Goal: Task Accomplishment & Management: Use online tool/utility

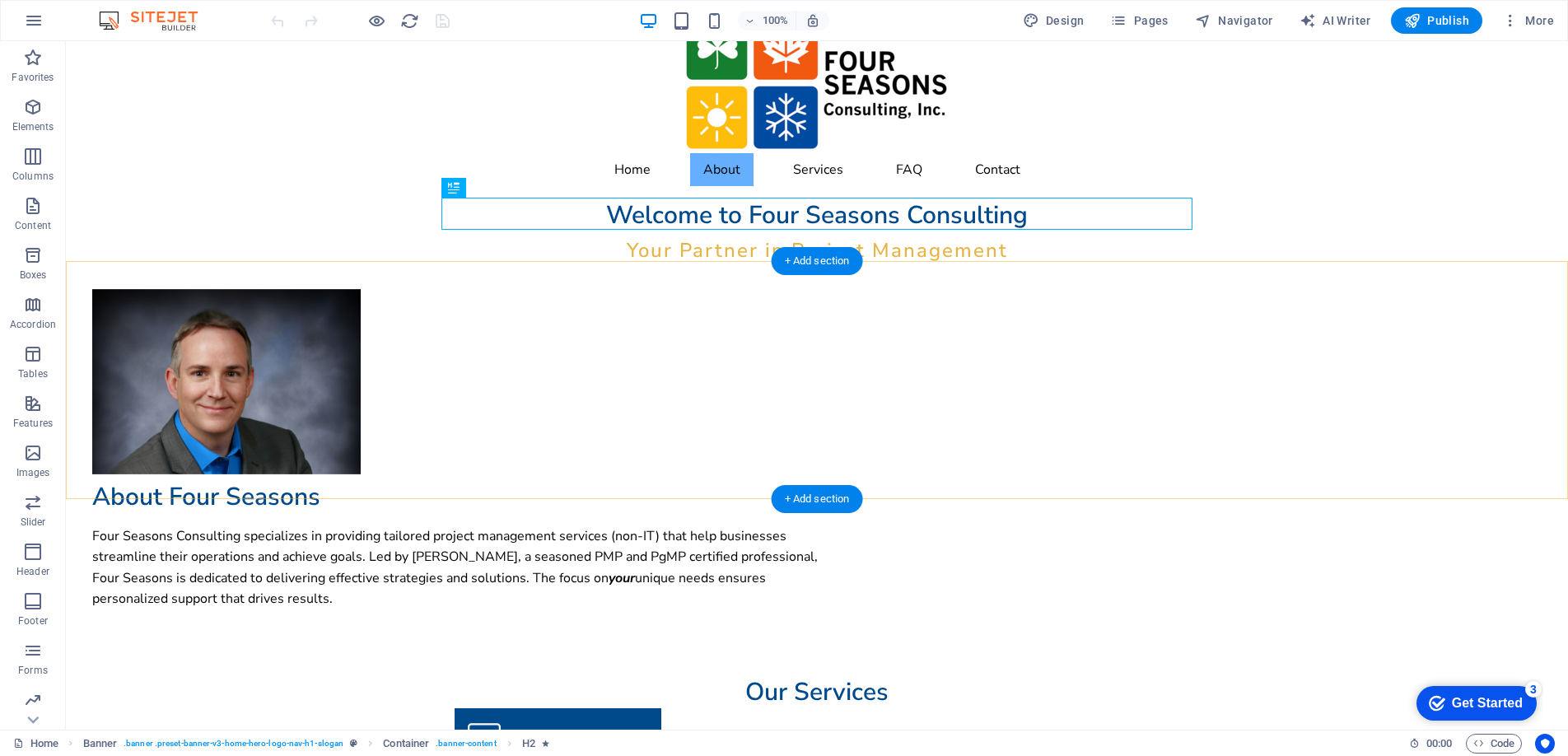
scroll to position [43, 0]
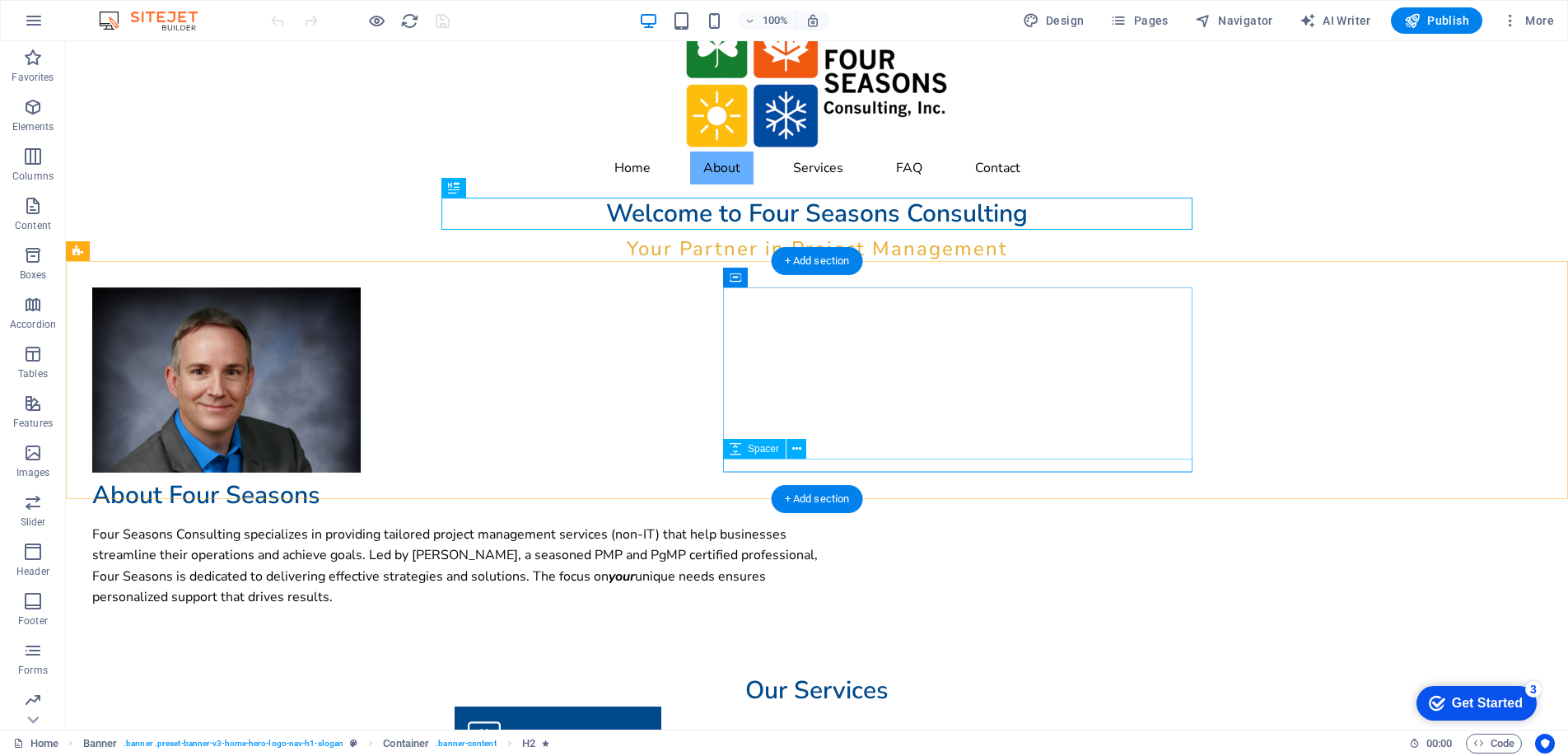
click at [761, 609] on div at bounding box center [468, 615] width 751 height 13
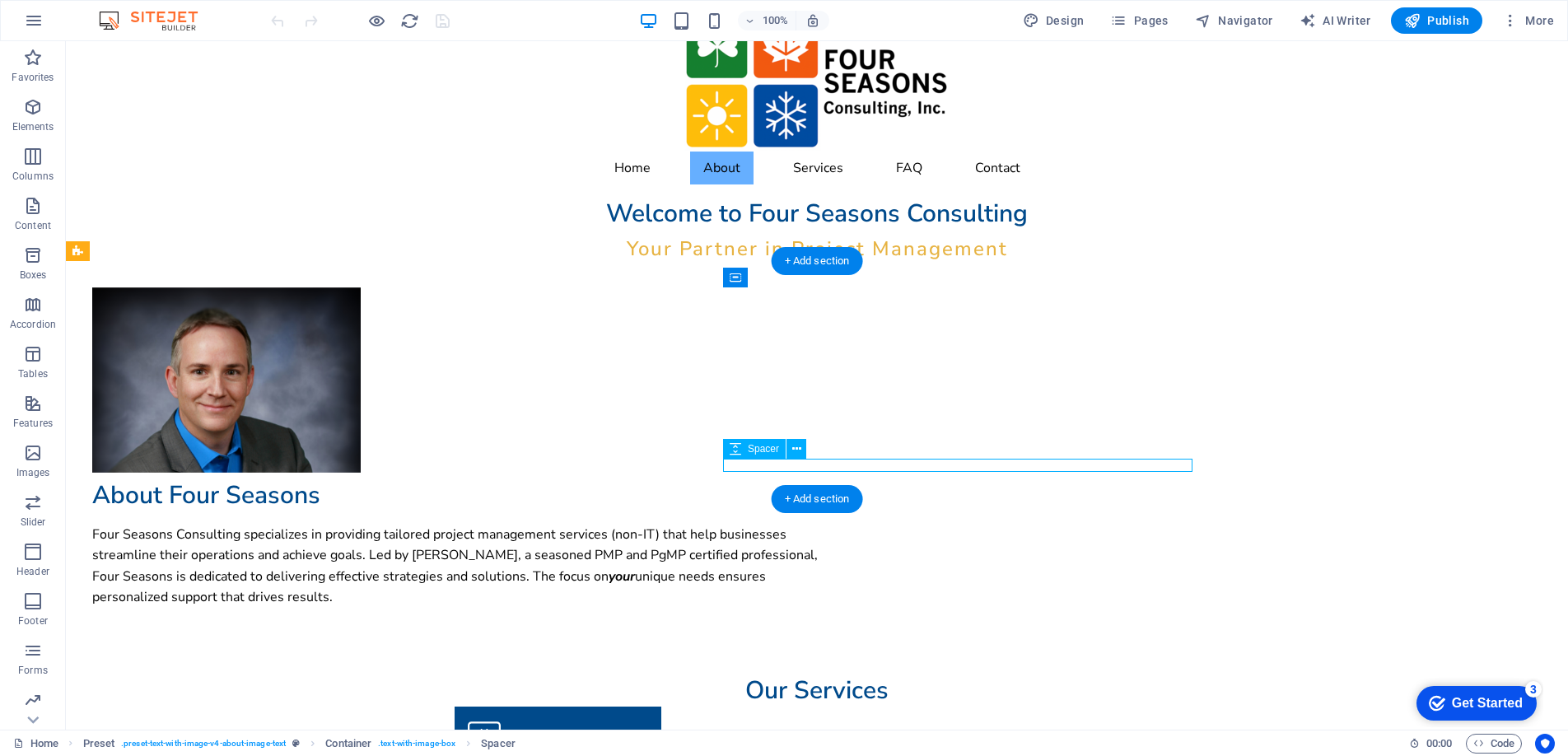
click at [761, 609] on div at bounding box center [468, 615] width 751 height 13
select select "px"
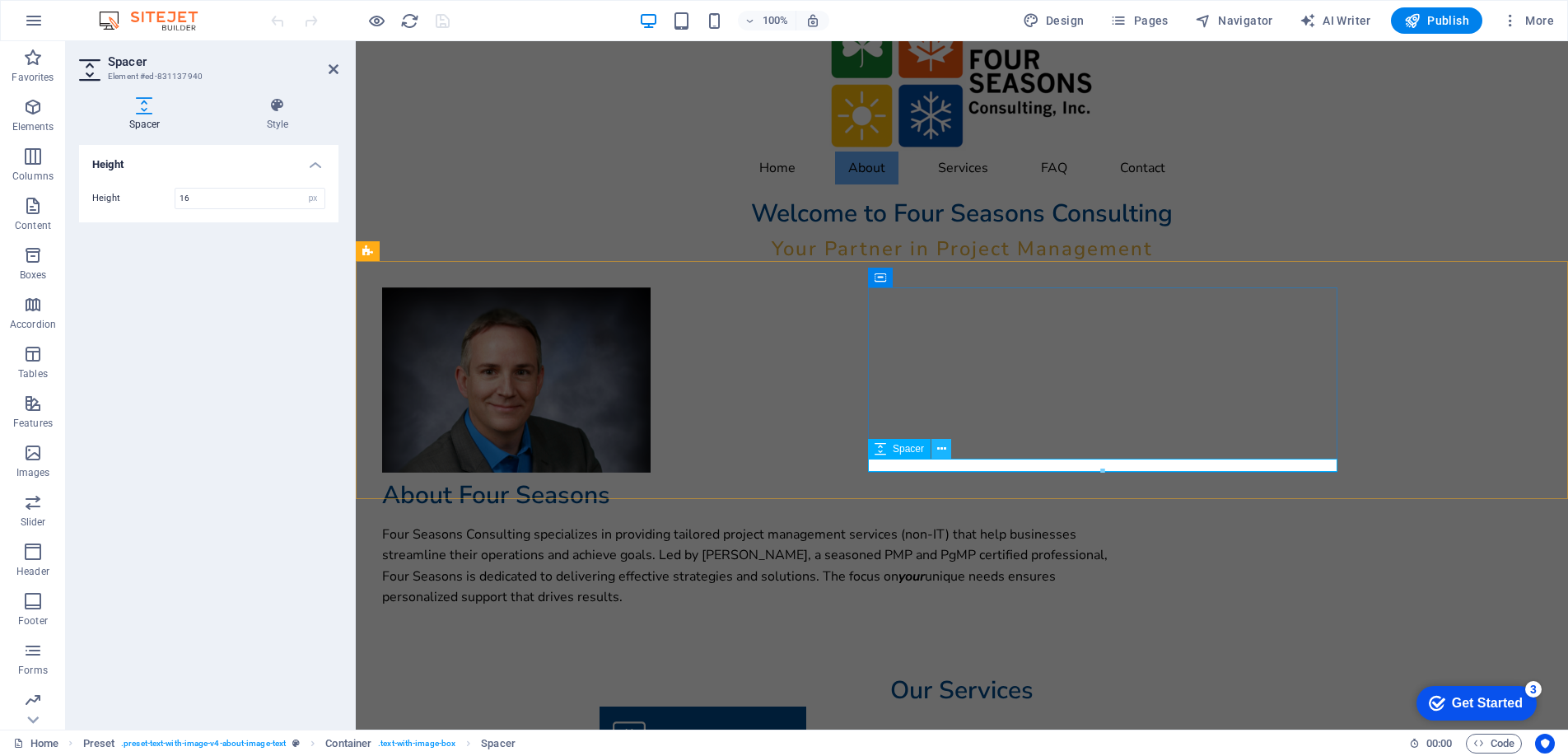
click at [942, 451] on icon at bounding box center [942, 449] width 9 height 17
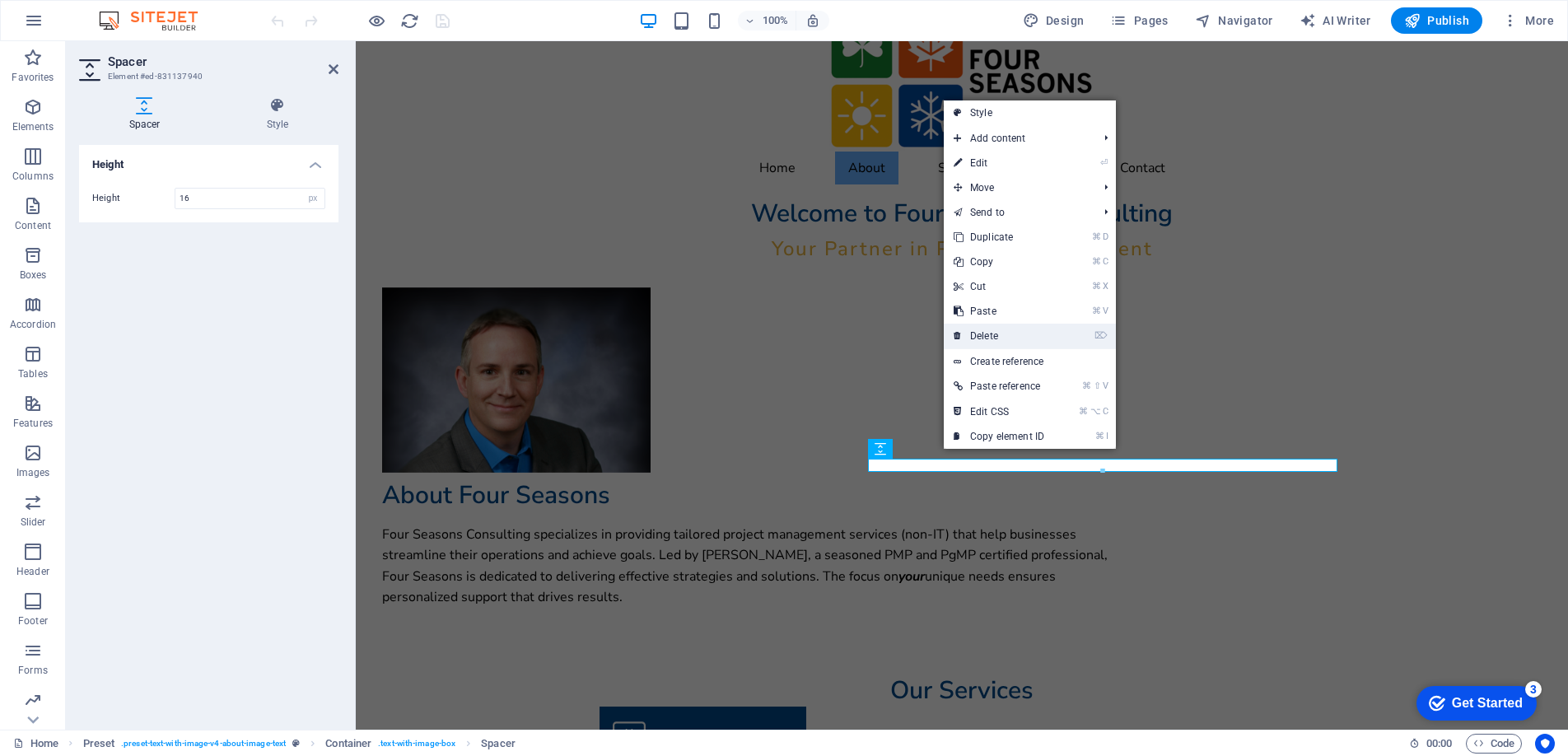
click at [997, 344] on link "⌦ Delete" at bounding box center [998, 336] width 111 height 25
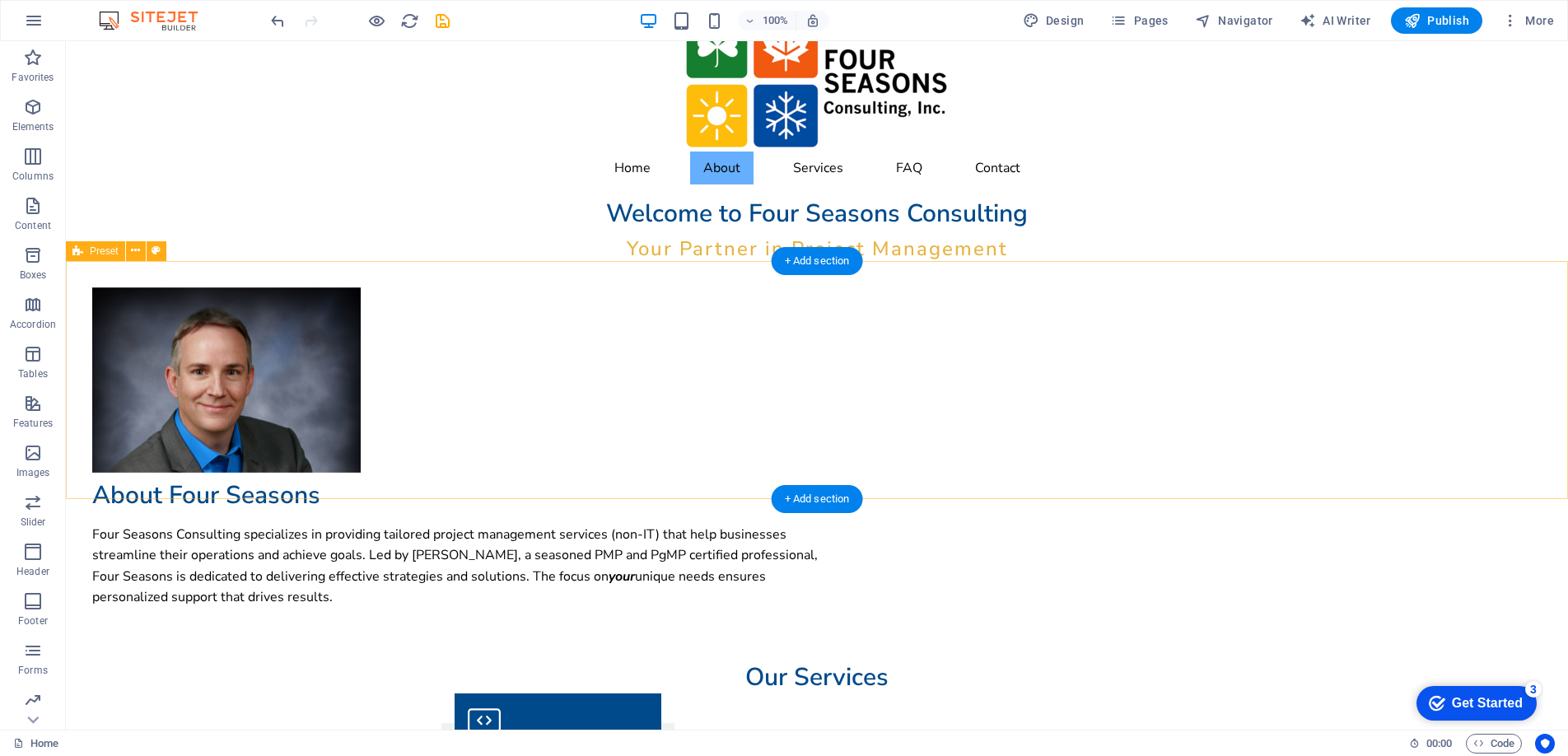
click at [667, 484] on div "Drop content here or Add elements Paste clipboard About Four Seasons Four Seaso…" at bounding box center [817, 448] width 1502 height 374
click at [642, 486] on div "Drop content here or Add elements Paste clipboard About Four Seasons Four Seaso…" at bounding box center [817, 448] width 1502 height 374
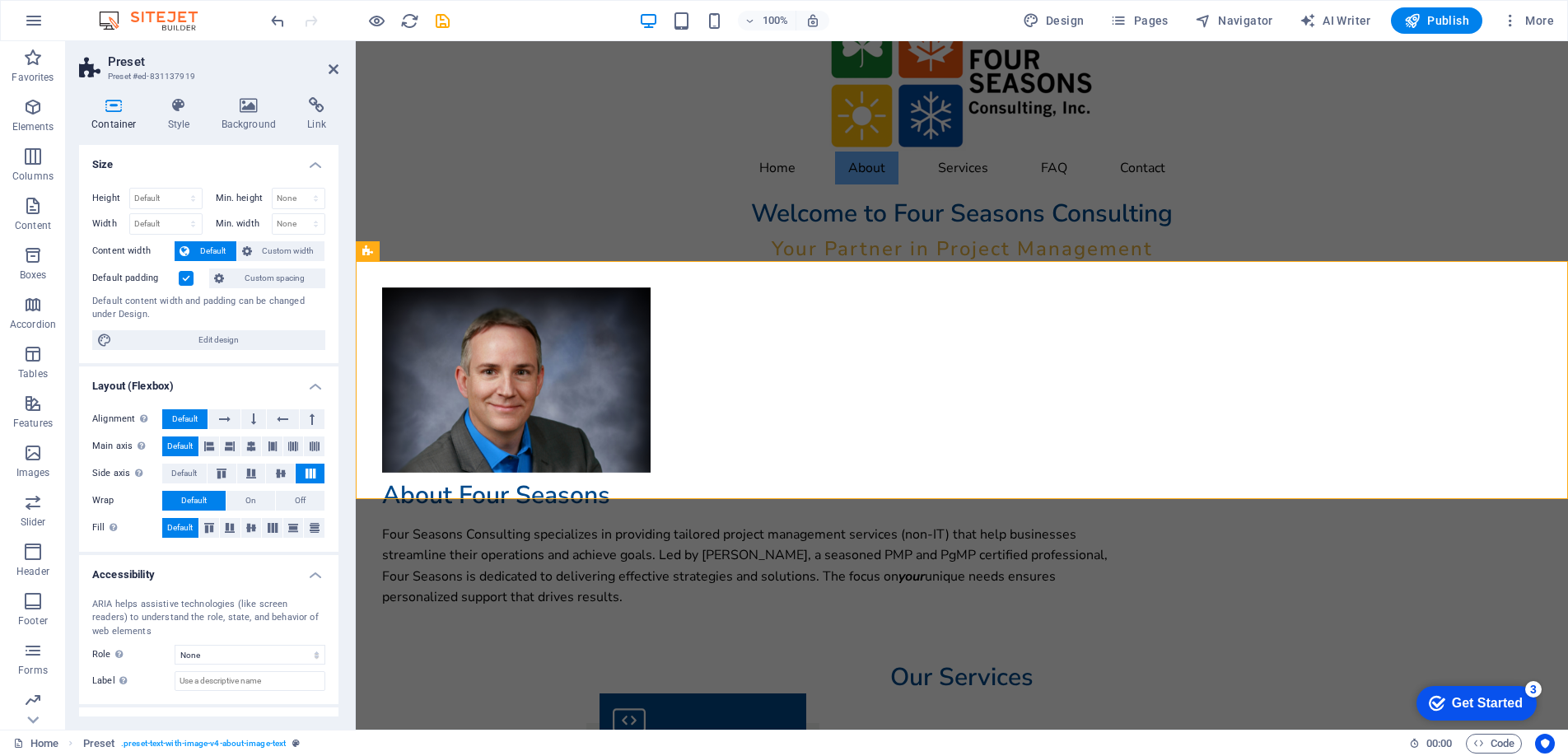
click at [183, 279] on label at bounding box center [186, 279] width 15 height 15
click at [0, 0] on input "Default padding" at bounding box center [0, 0] width 0 height 0
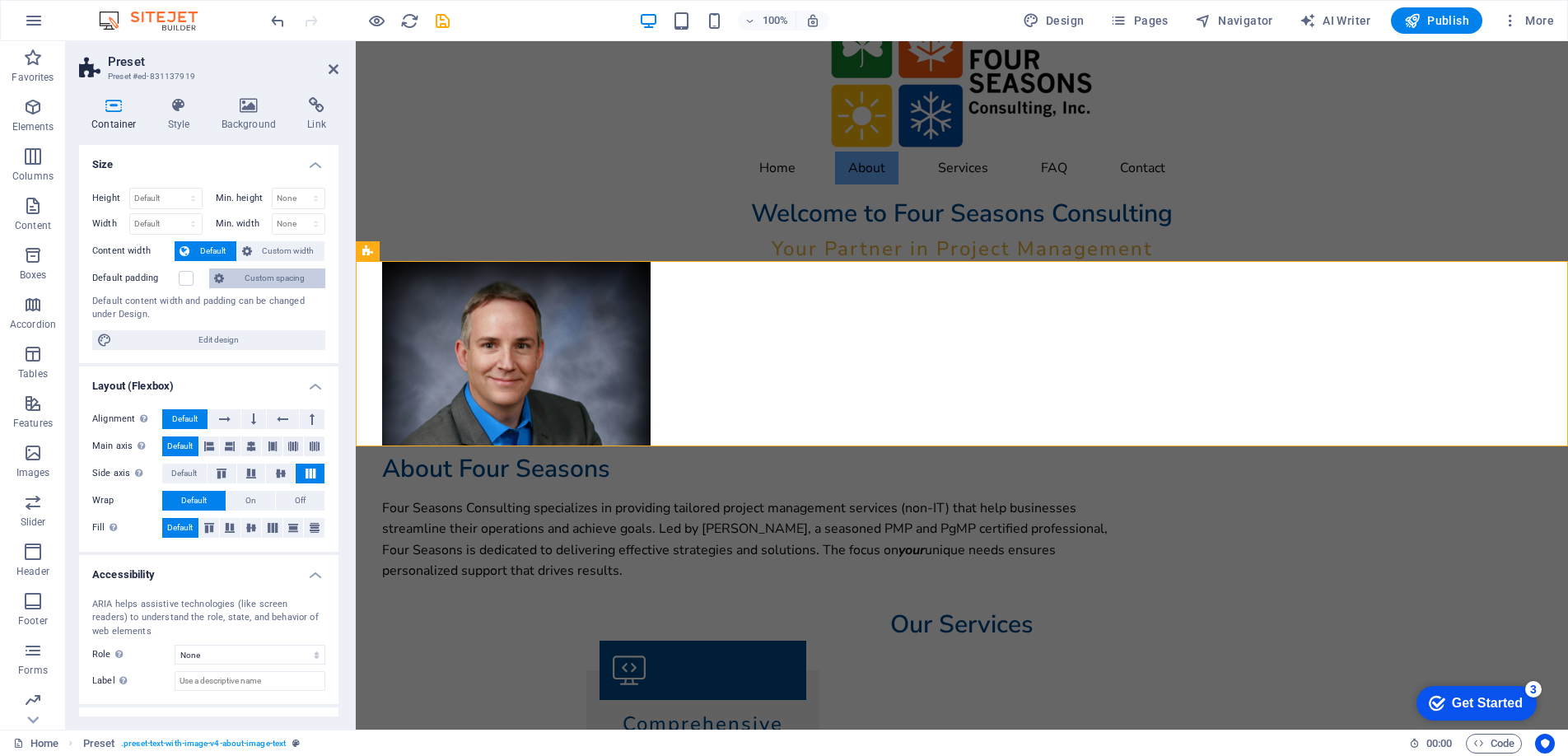
click at [256, 274] on span "Custom spacing" at bounding box center [274, 278] width 92 height 20
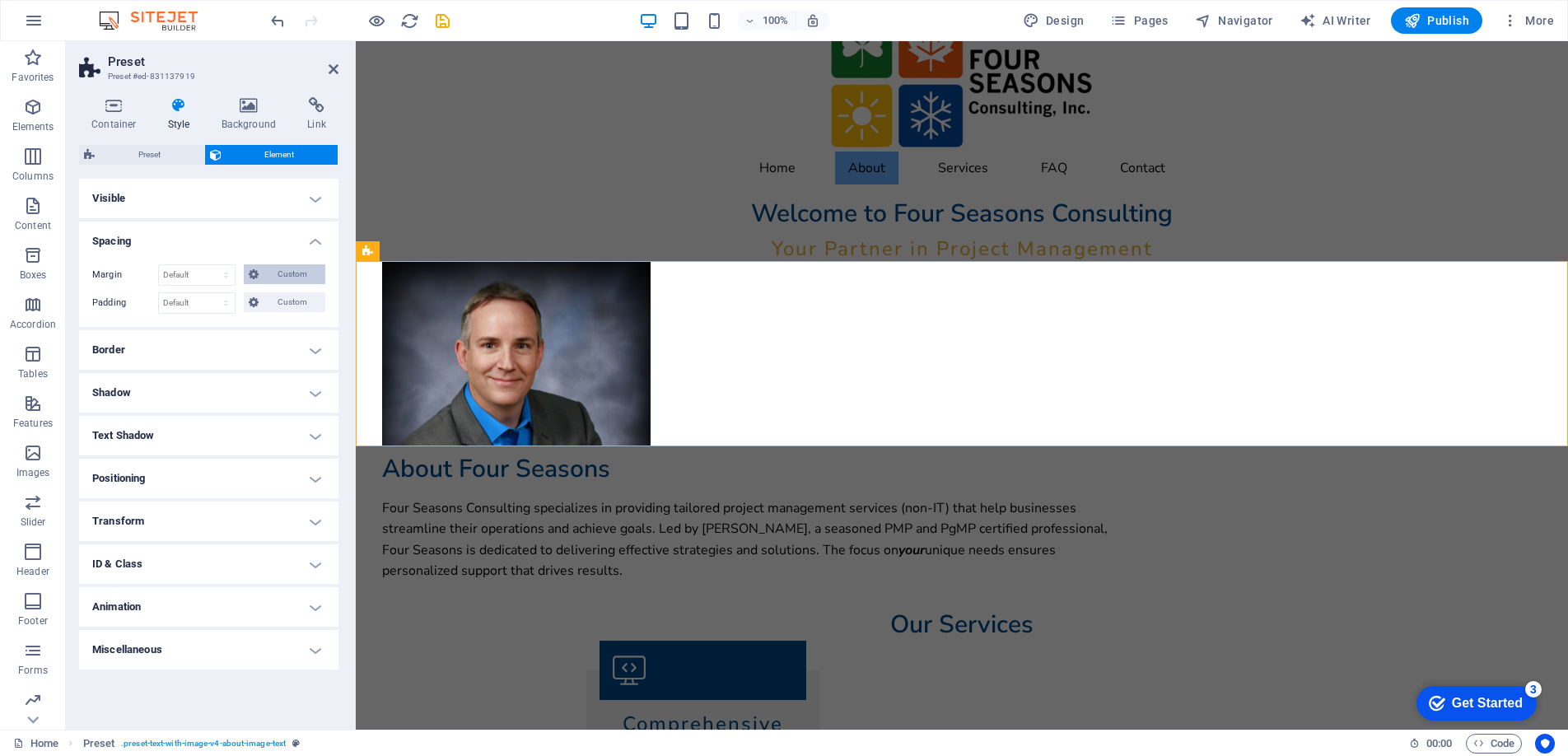
click at [266, 276] on span "Custom" at bounding box center [292, 274] width 57 height 20
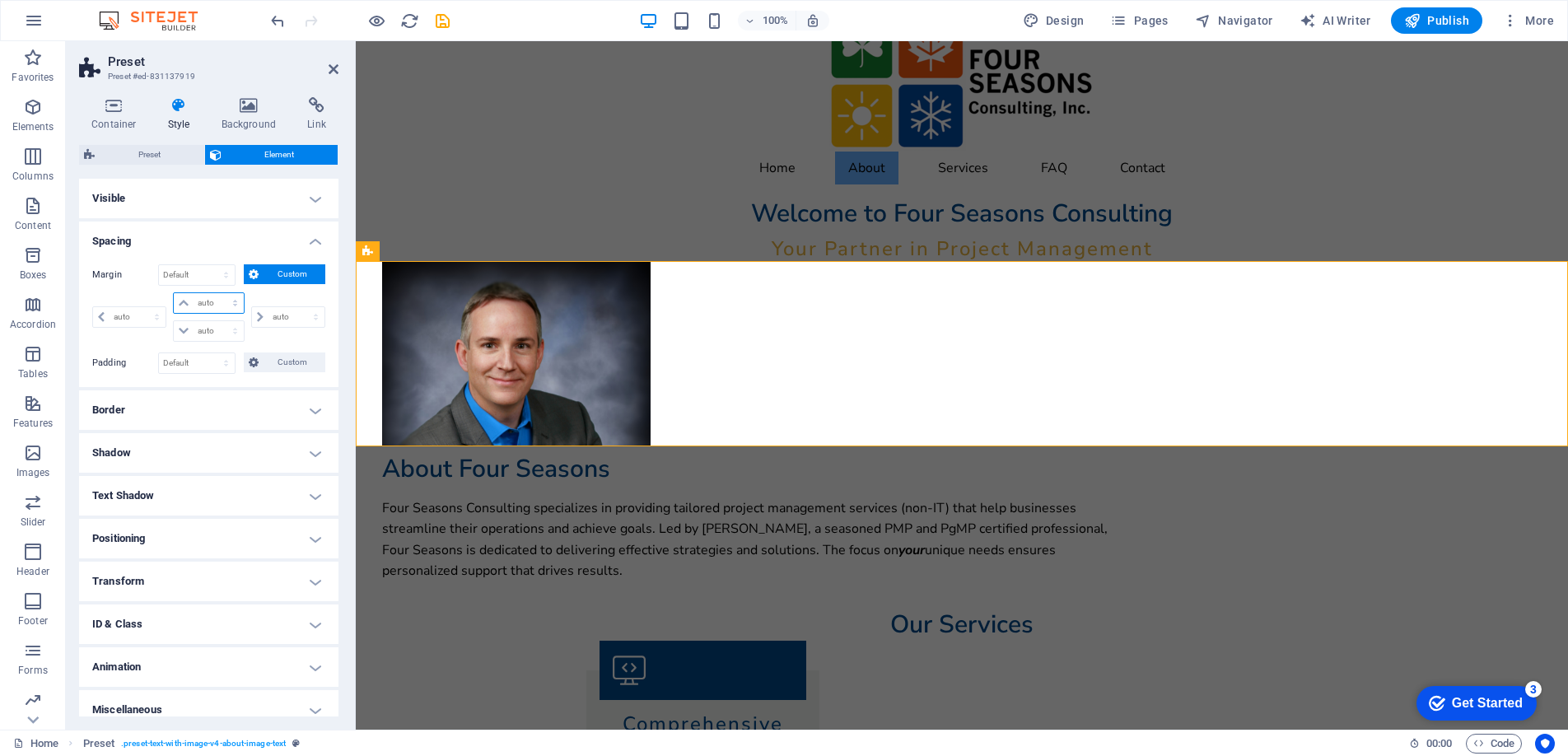
click at [233, 300] on select "auto px % rem vw vh" at bounding box center [208, 302] width 69 height 20
select select "rem"
click at [218, 293] on select "auto px % rem vw vh" at bounding box center [208, 302] width 69 height 20
type input "0"
select select "px"
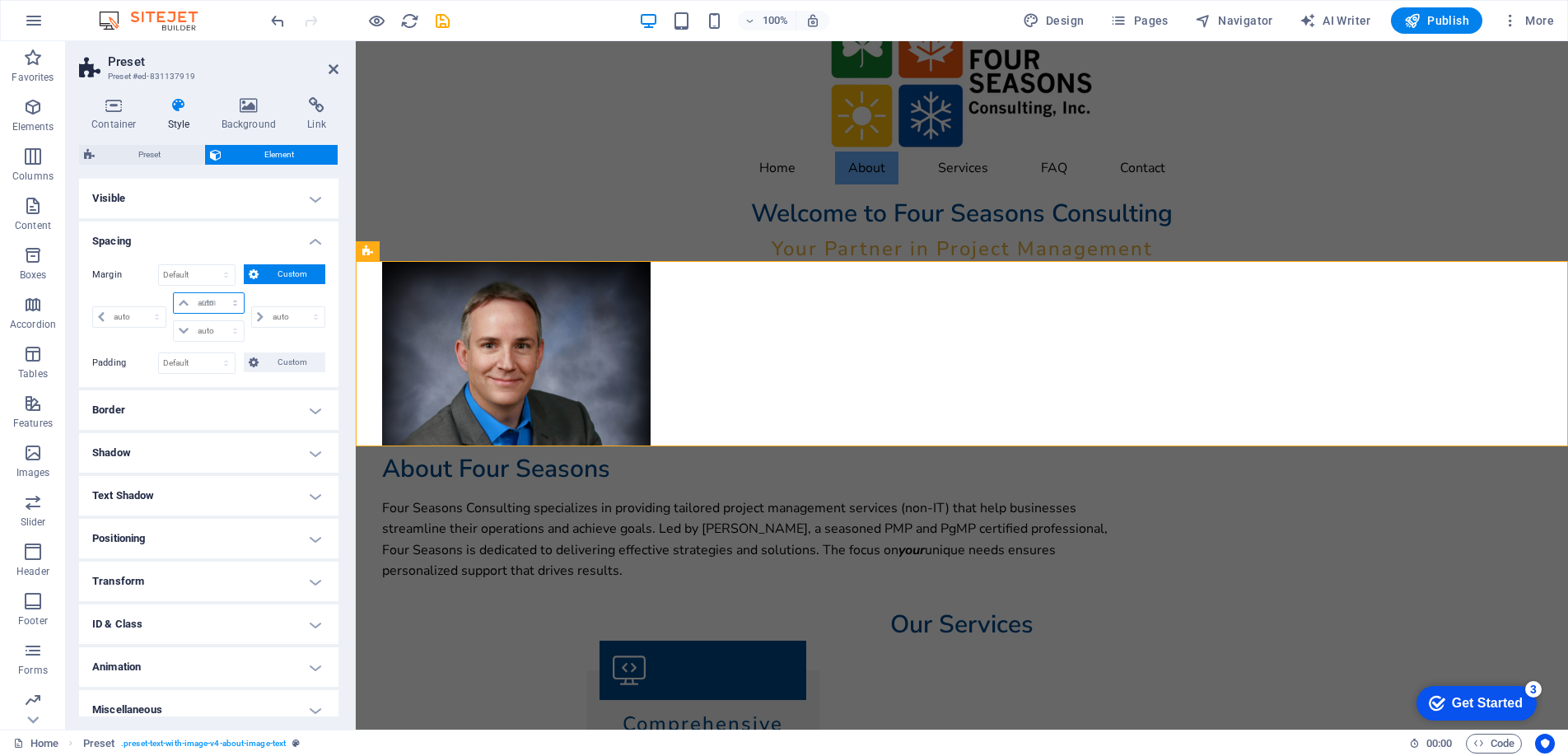
type input "0"
select select "px"
type input "0"
select select "px"
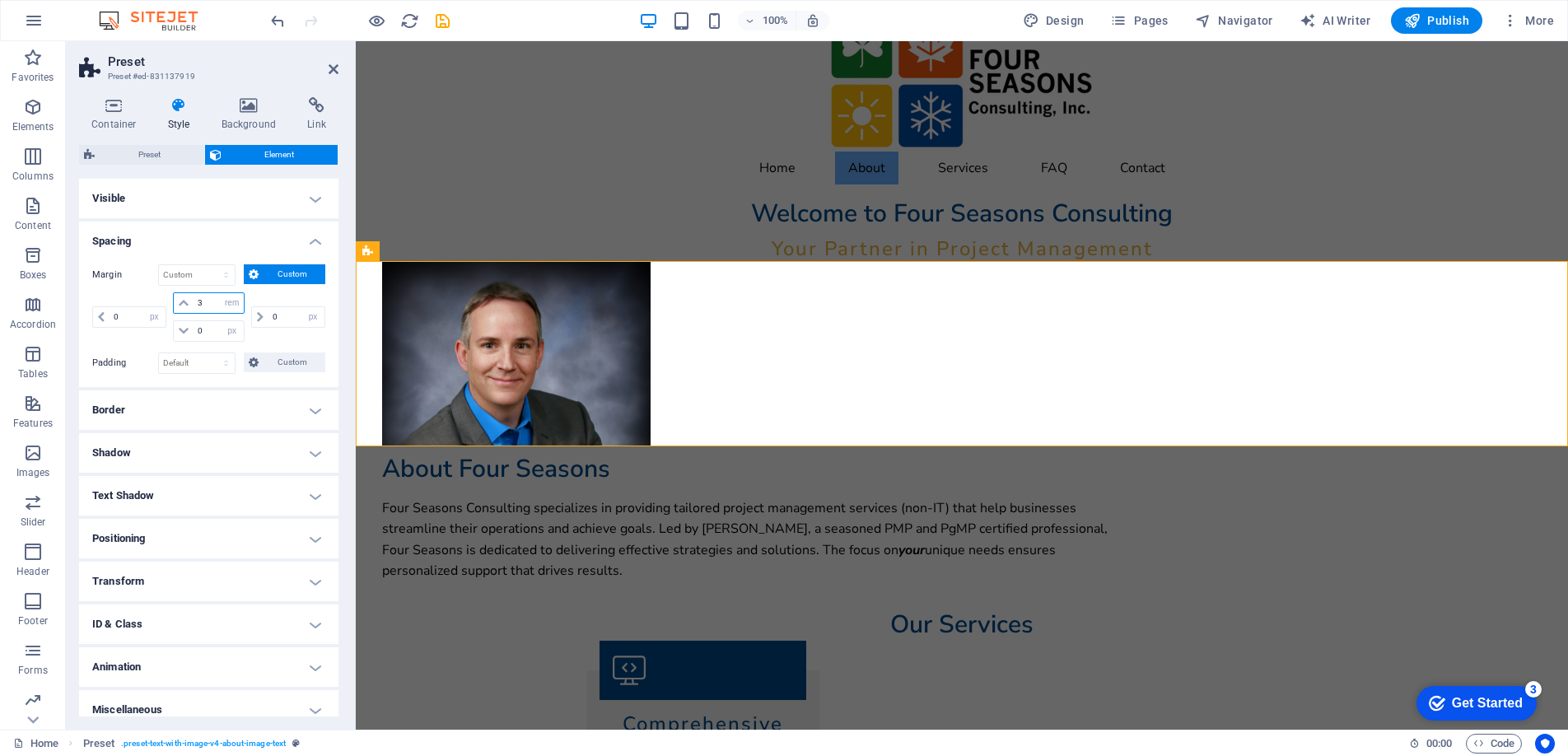
type input "3"
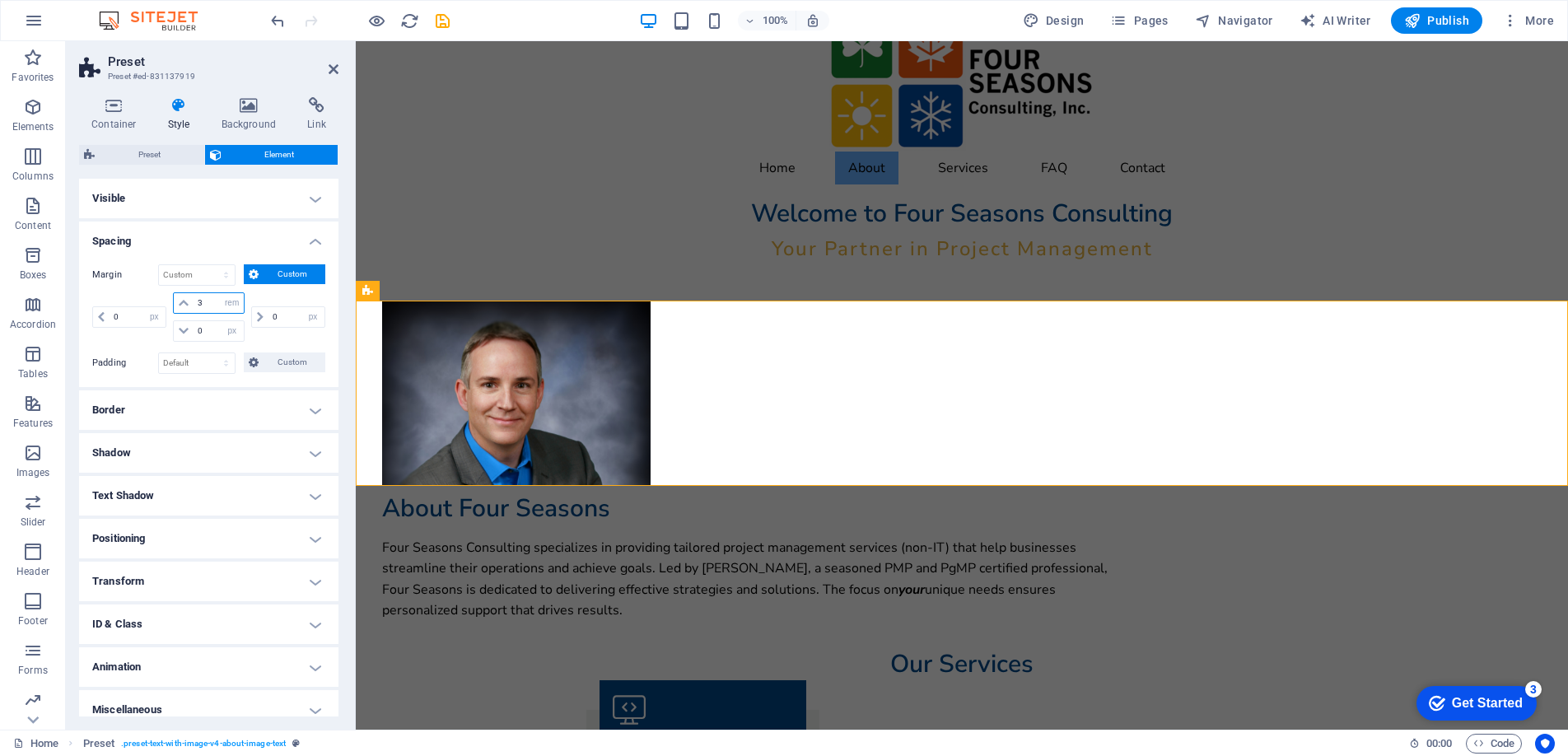
click at [199, 305] on input "3" at bounding box center [218, 302] width 49 height 20
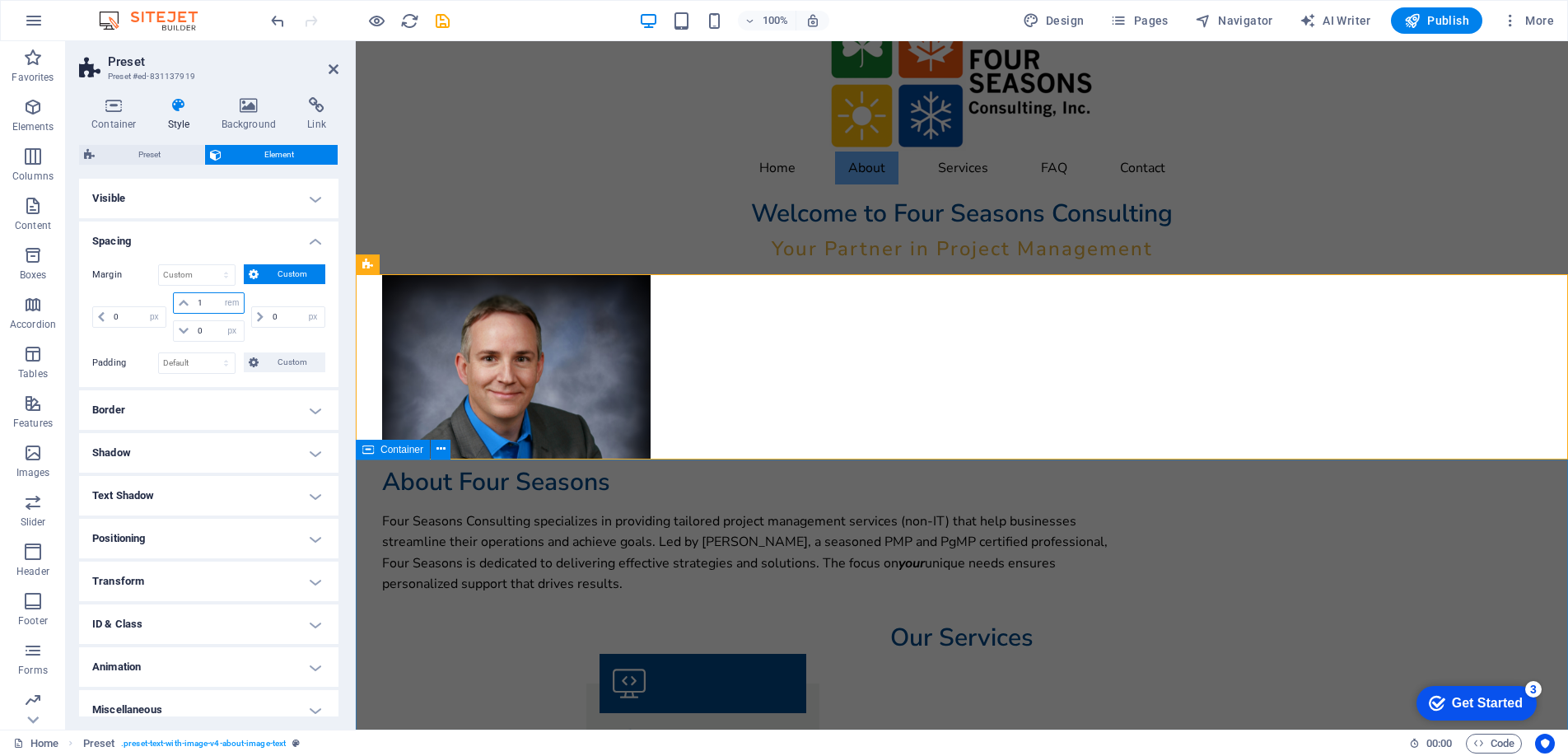
type input "1"
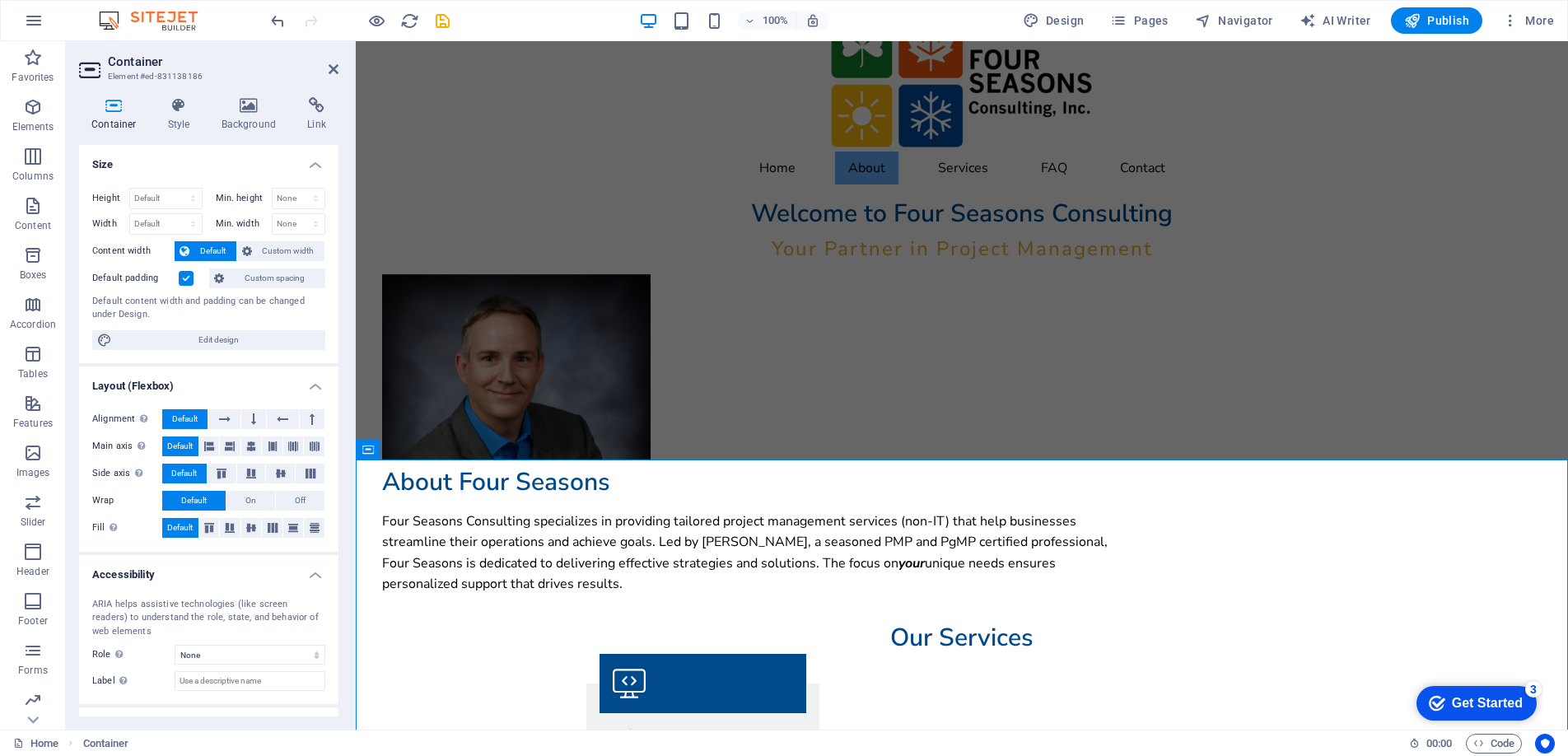
click at [183, 277] on label at bounding box center [186, 279] width 15 height 15
click at [0, 0] on input "Default padding" at bounding box center [0, 0] width 0 height 0
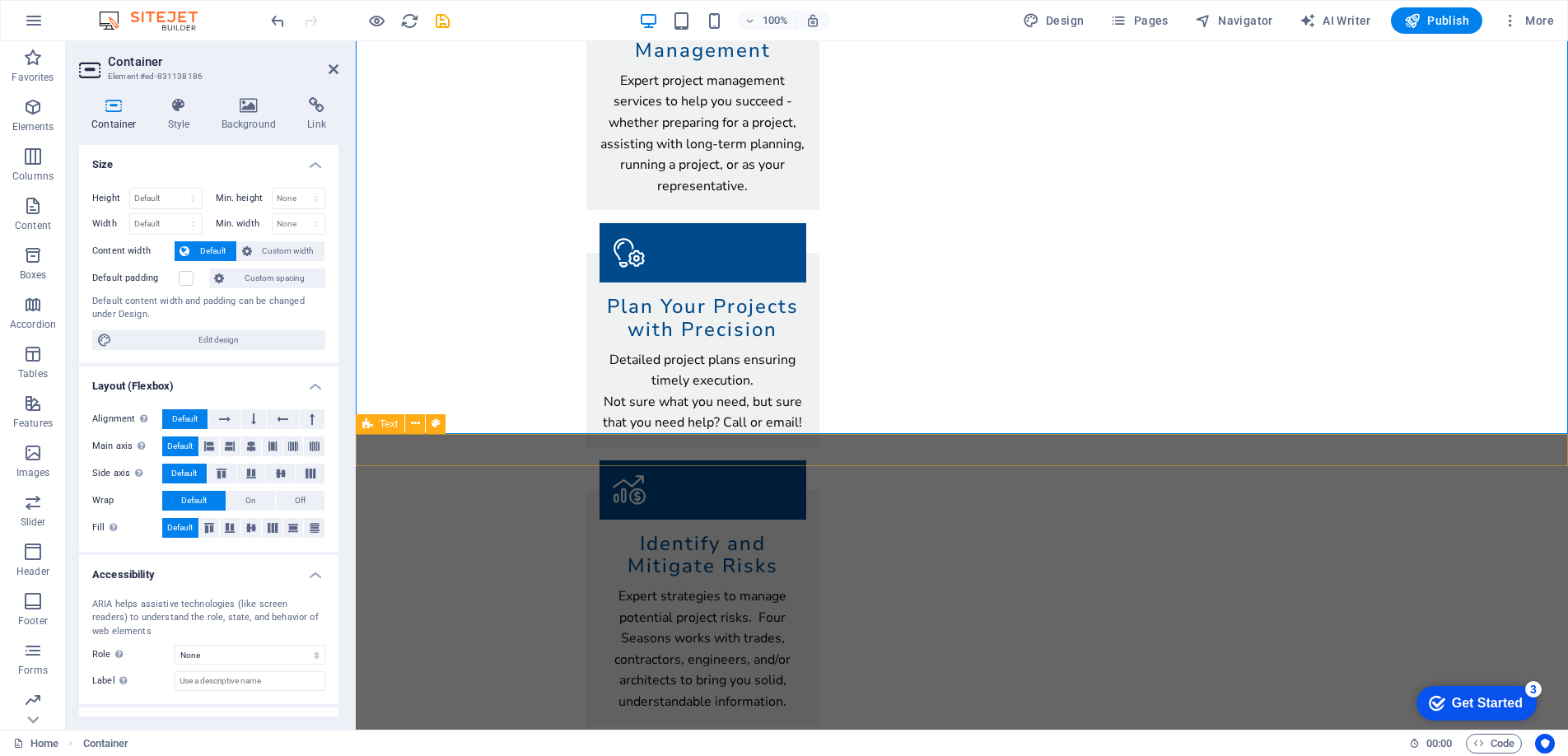
scroll to position [764, 0]
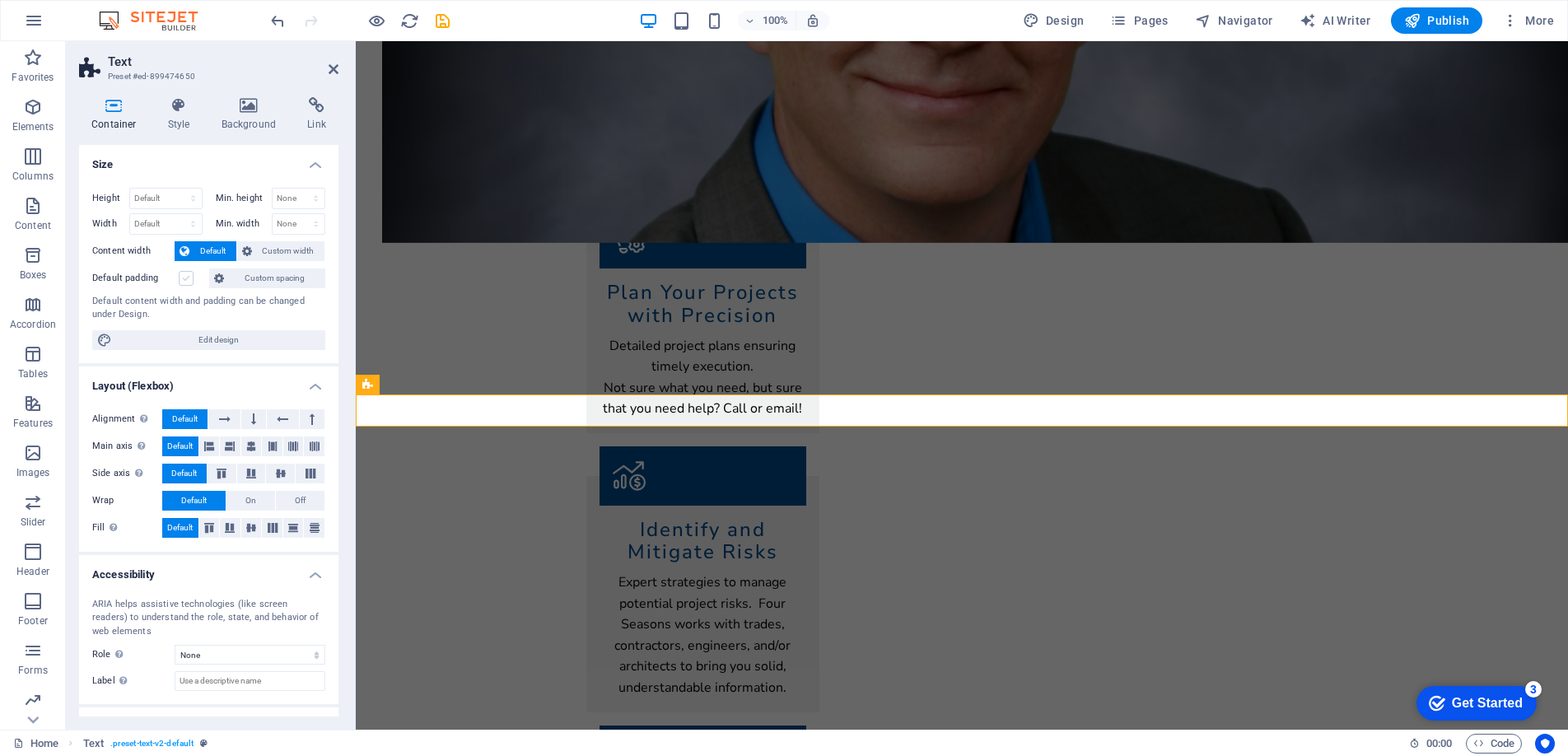
click at [185, 280] on label at bounding box center [186, 279] width 15 height 15
click at [0, 0] on input "Default padding" at bounding box center [0, 0] width 0 height 0
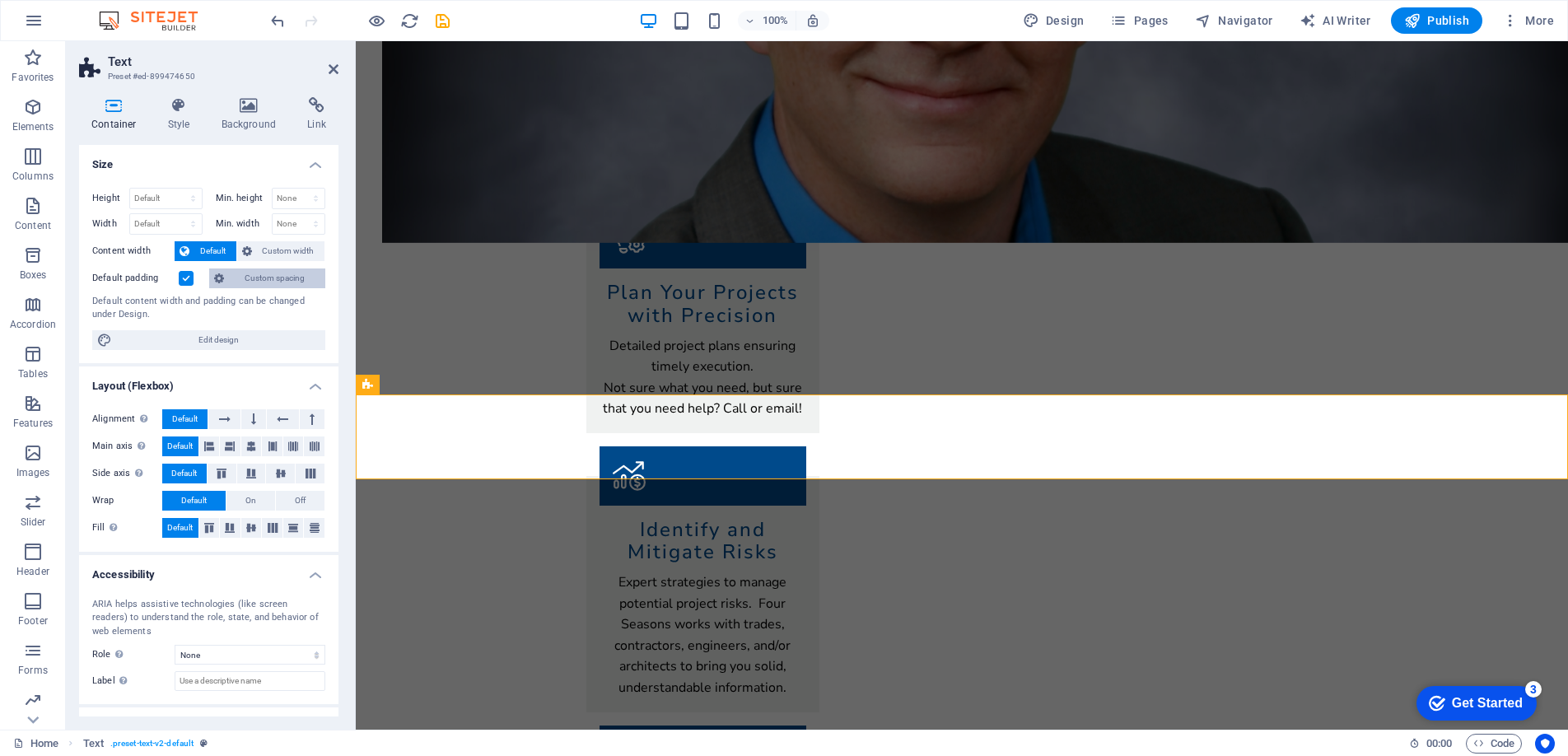
click at [238, 276] on span "Custom spacing" at bounding box center [274, 278] width 92 height 20
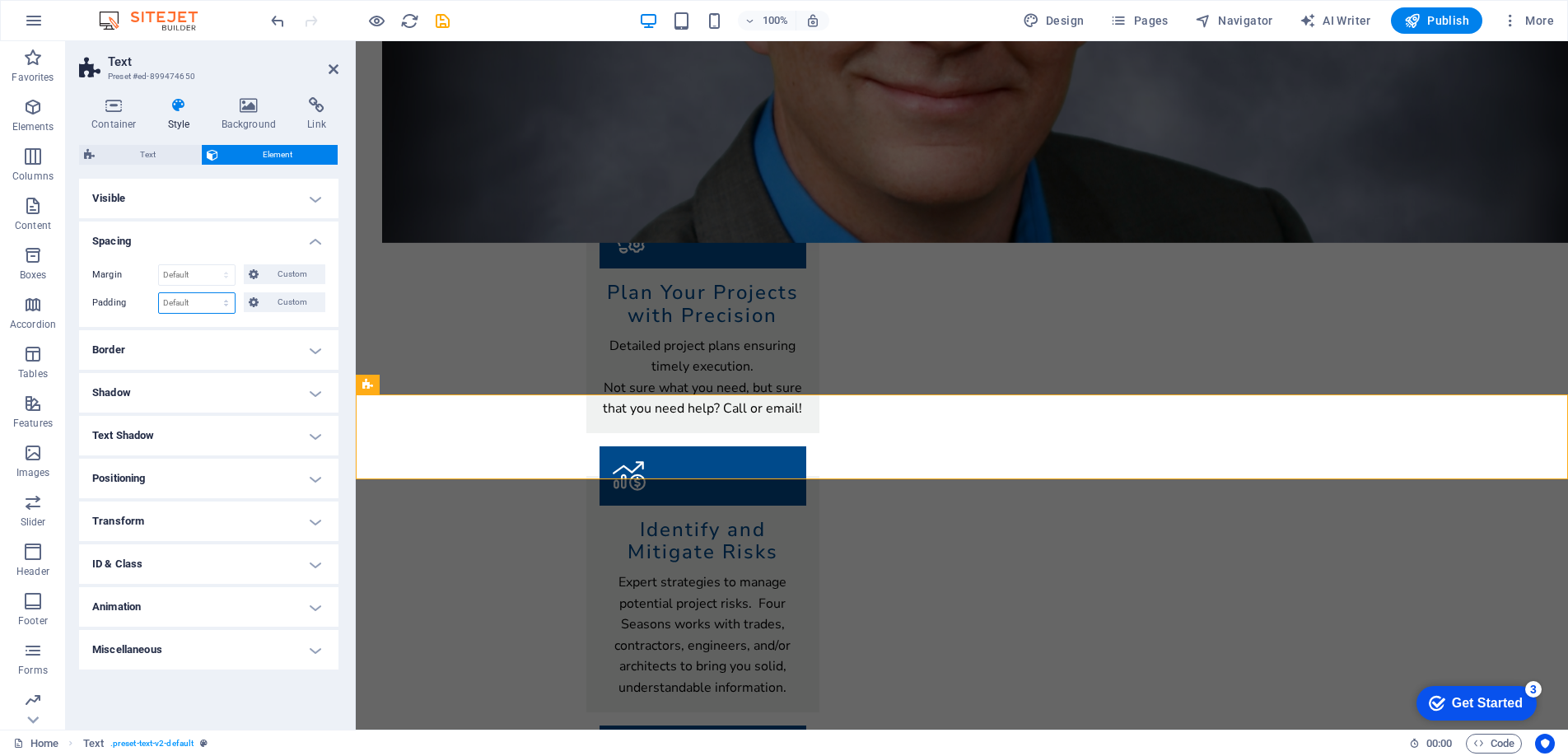
click at [199, 298] on select "Default px rem % vh vw Custom" at bounding box center [196, 302] width 76 height 20
select select "rem"
click at [212, 293] on select "Default px rem % vh vw Custom" at bounding box center [196, 302] width 76 height 20
type input "0"
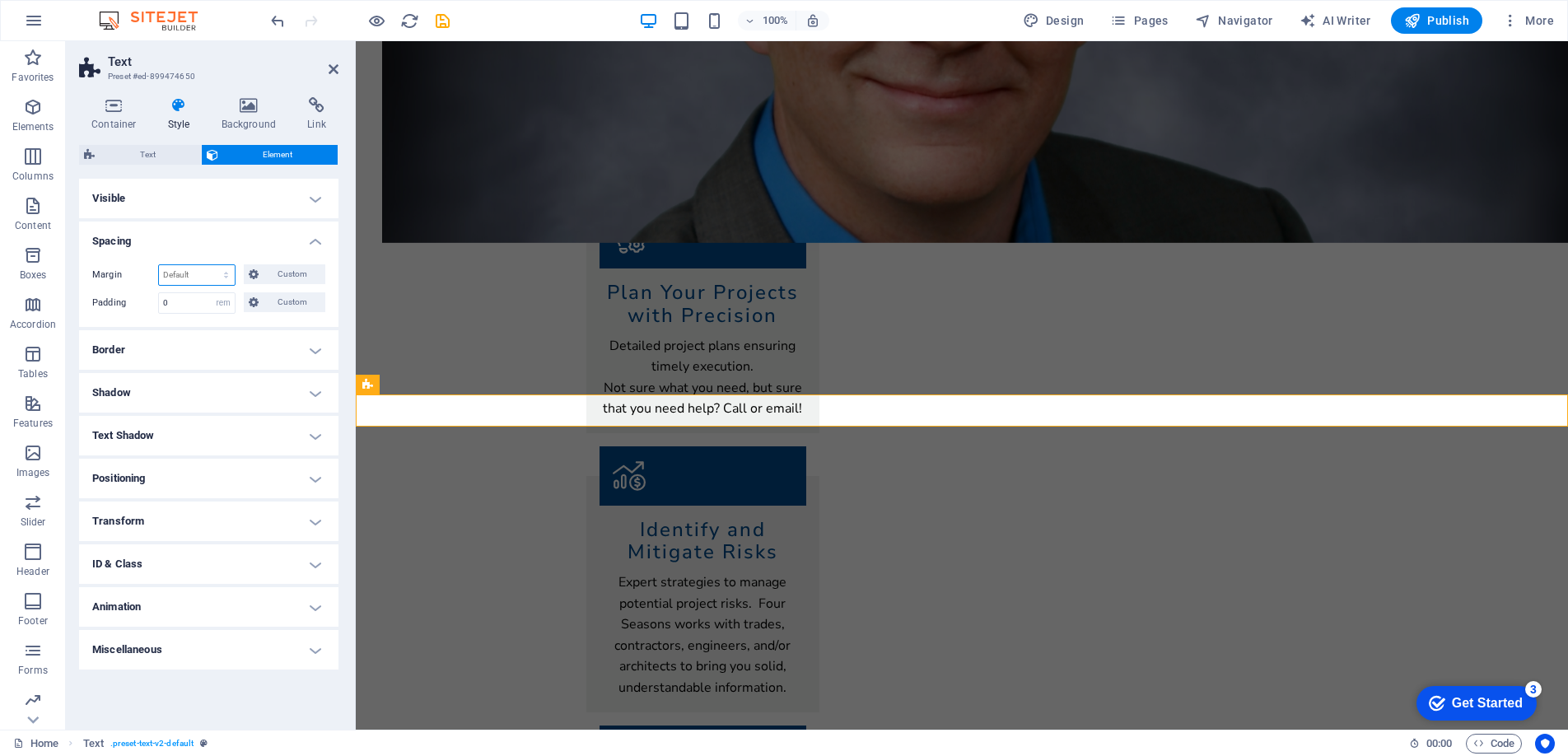
click at [194, 278] on select "Default auto px % rem vw vh Custom" at bounding box center [196, 275] width 76 height 20
select select "rem"
click at [212, 266] on select "Default auto px % rem vw vh Custom" at bounding box center [196, 275] width 76 height 20
type input "0"
click at [267, 306] on span "Custom" at bounding box center [292, 301] width 57 height 20
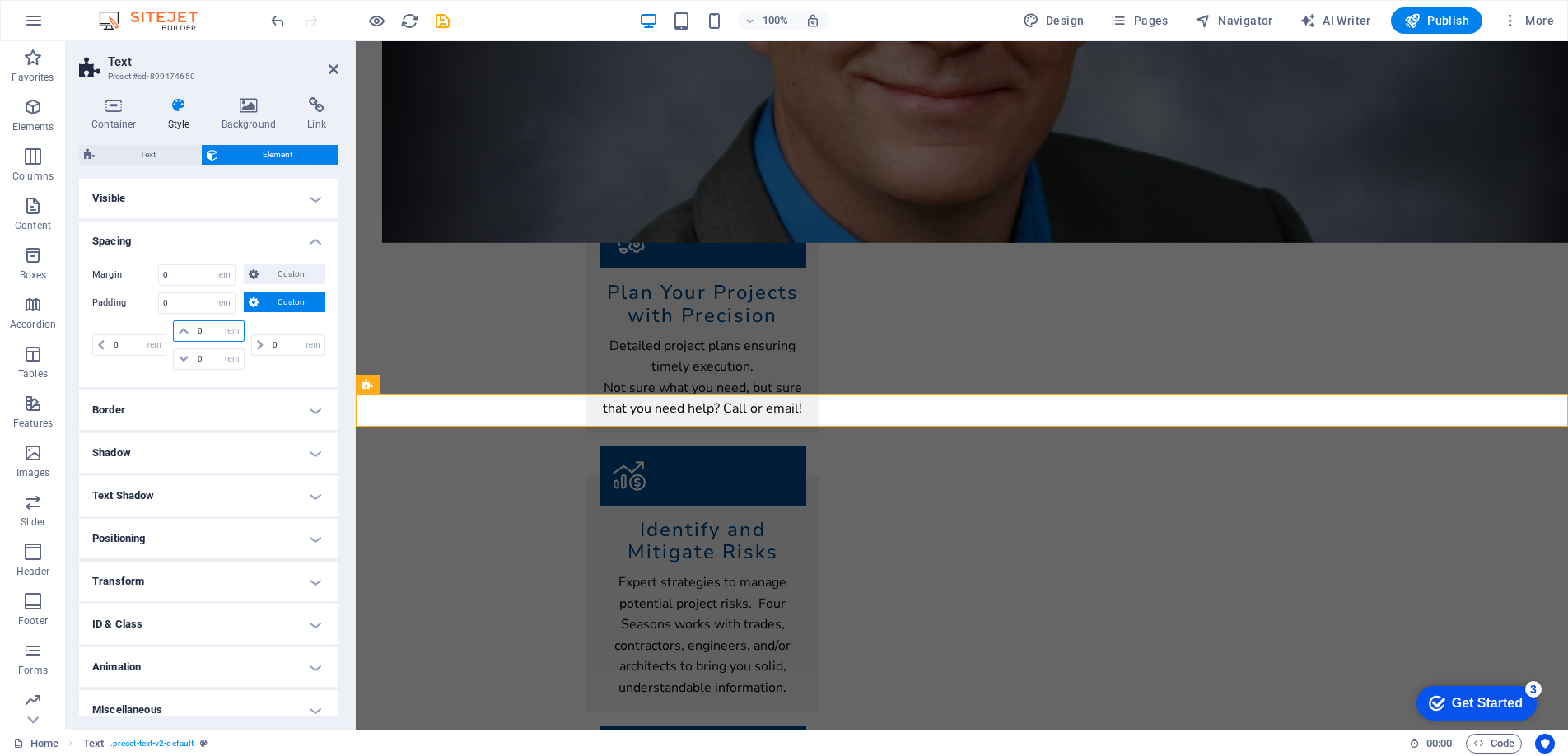
click at [202, 331] on input "0" at bounding box center [218, 331] width 49 height 20
type input "1"
select select "DISABLED_OPTION_VALUE"
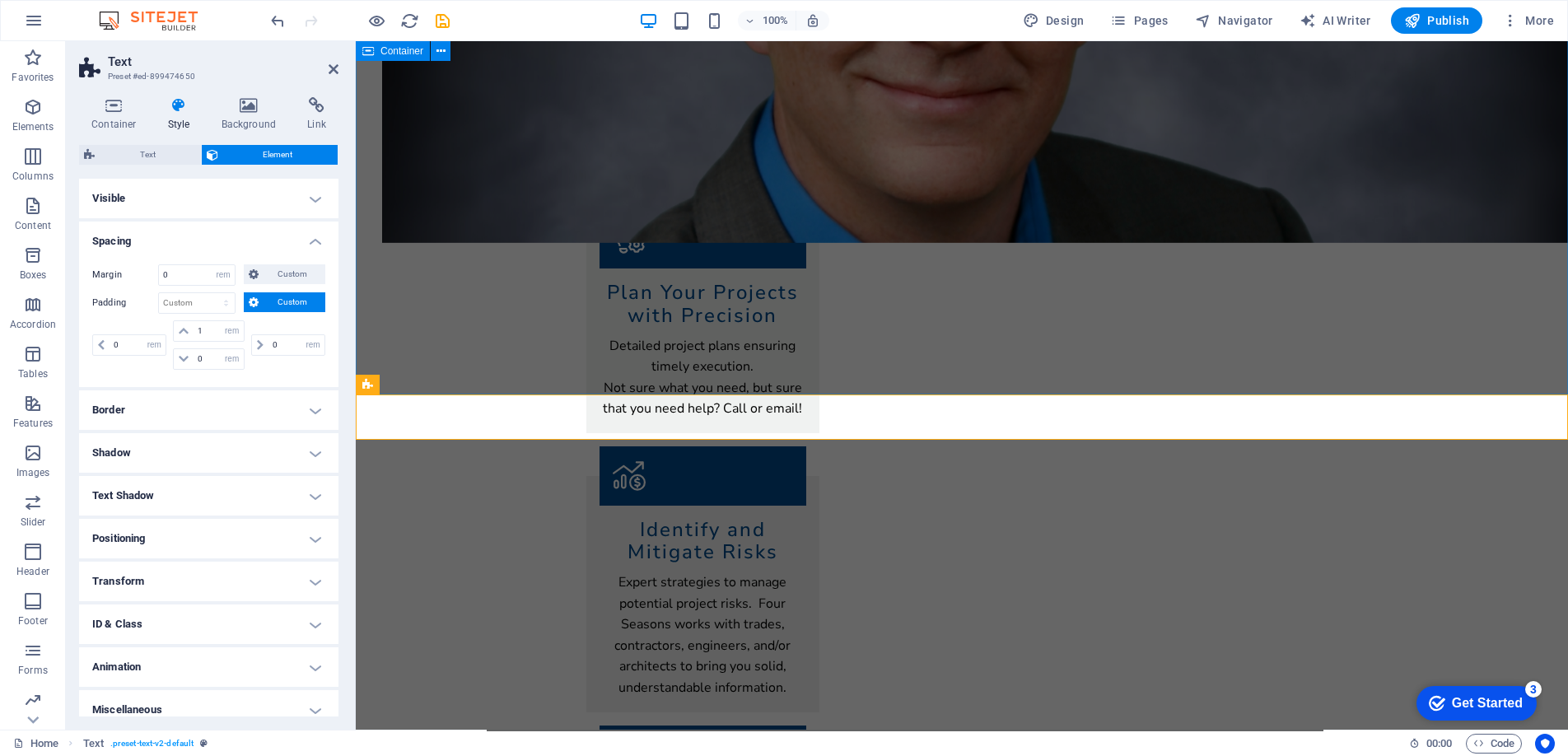
click at [466, 326] on div "Our Services Comprehensive Project Management Expert project management service…" at bounding box center [962, 701] width 1212 height 1653
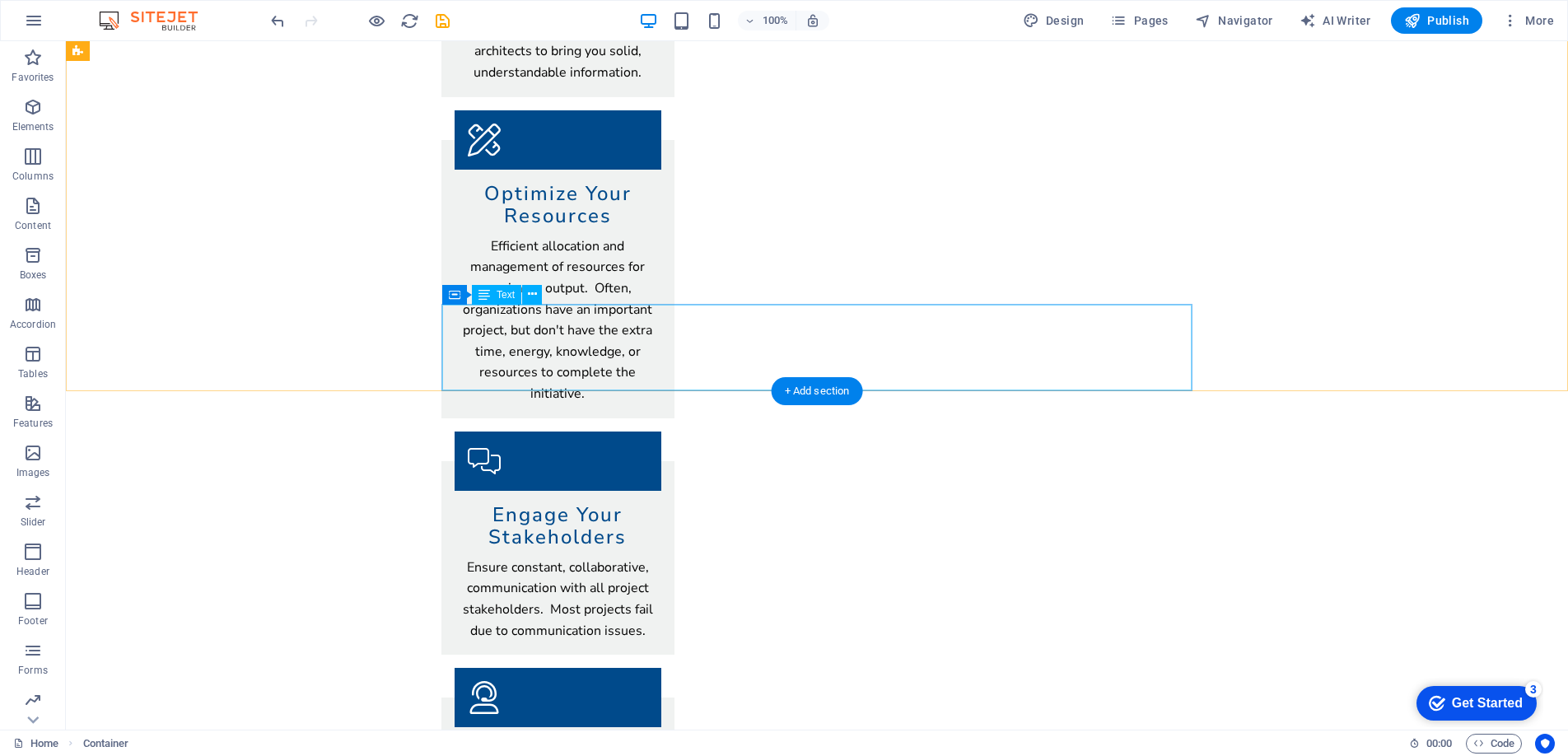
scroll to position [1382, 0]
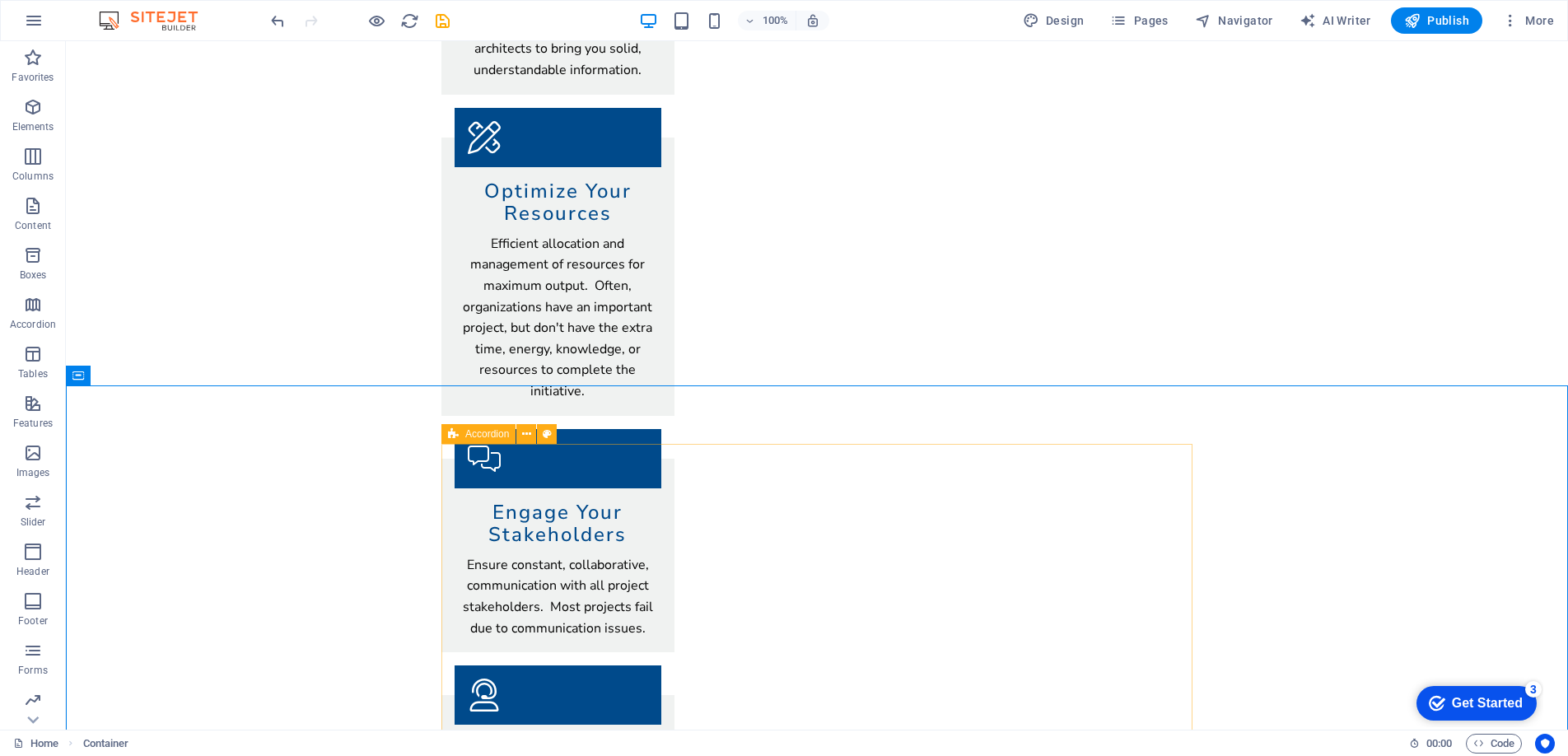
click at [483, 432] on span "Accordion" at bounding box center [487, 434] width 43 height 9
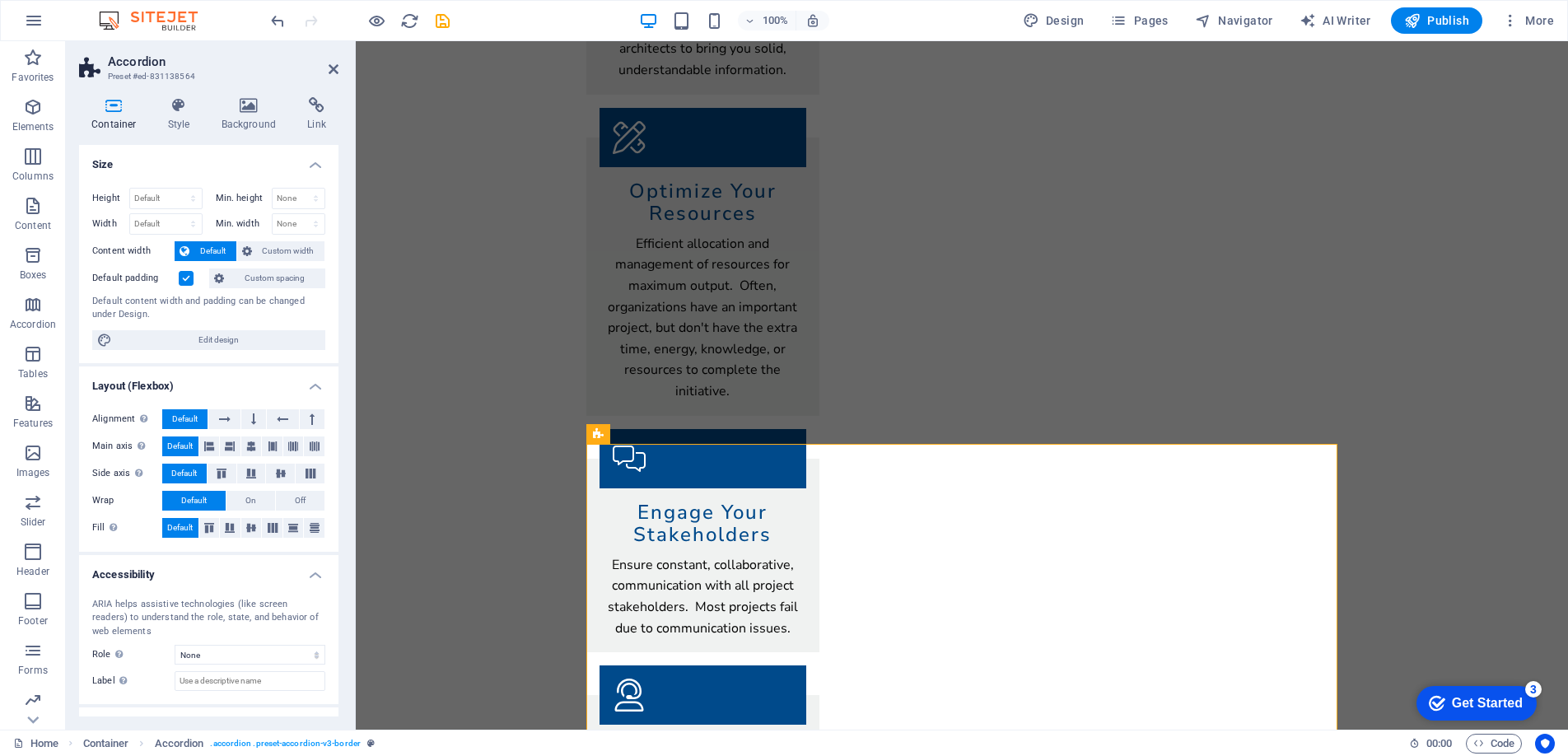
click at [189, 274] on label at bounding box center [186, 279] width 15 height 15
click at [0, 0] on input "Default padding" at bounding box center [0, 0] width 0 height 0
click at [188, 281] on label at bounding box center [186, 279] width 15 height 15
click at [0, 0] on input "Default padding" at bounding box center [0, 0] width 0 height 0
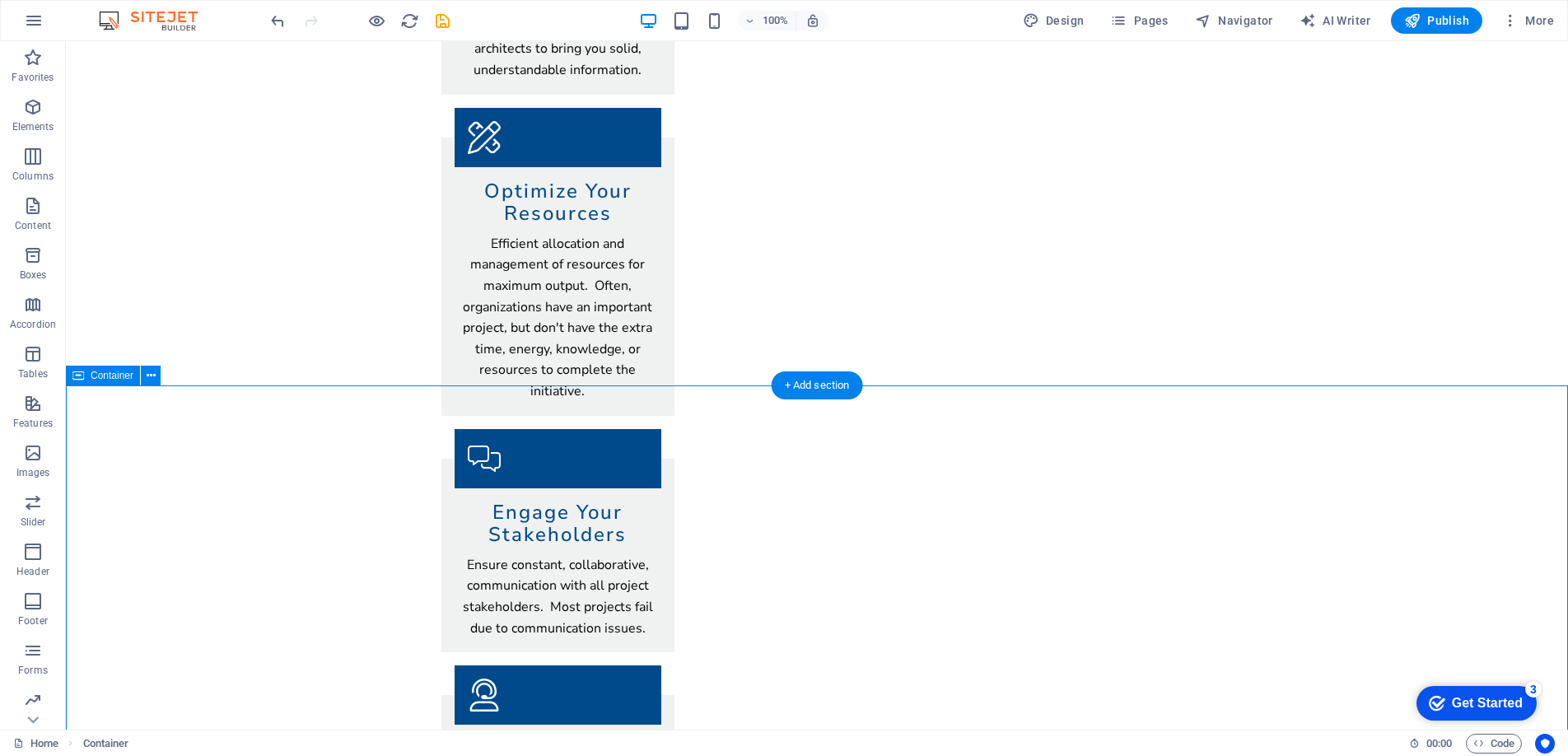
select select "px"
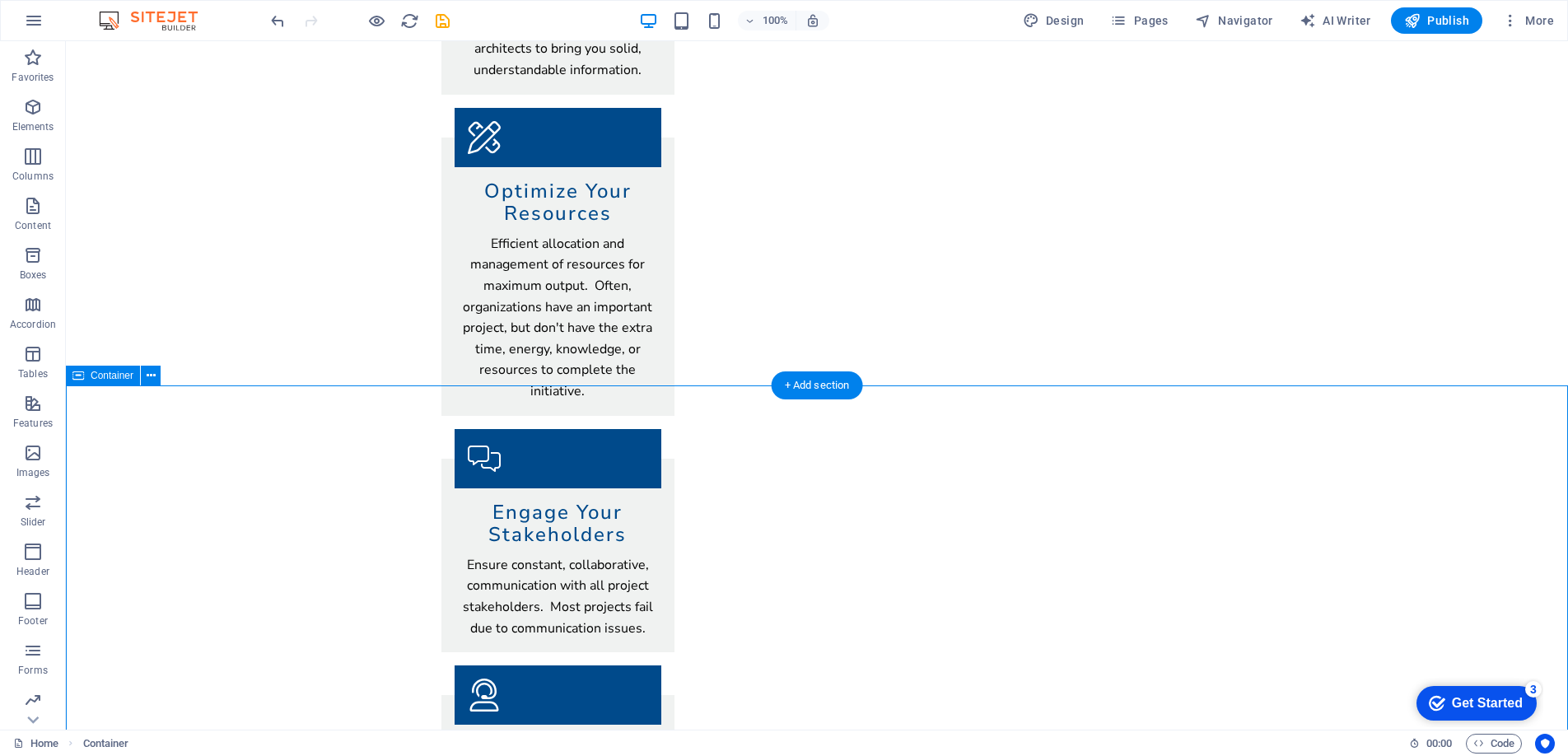
select select "px"
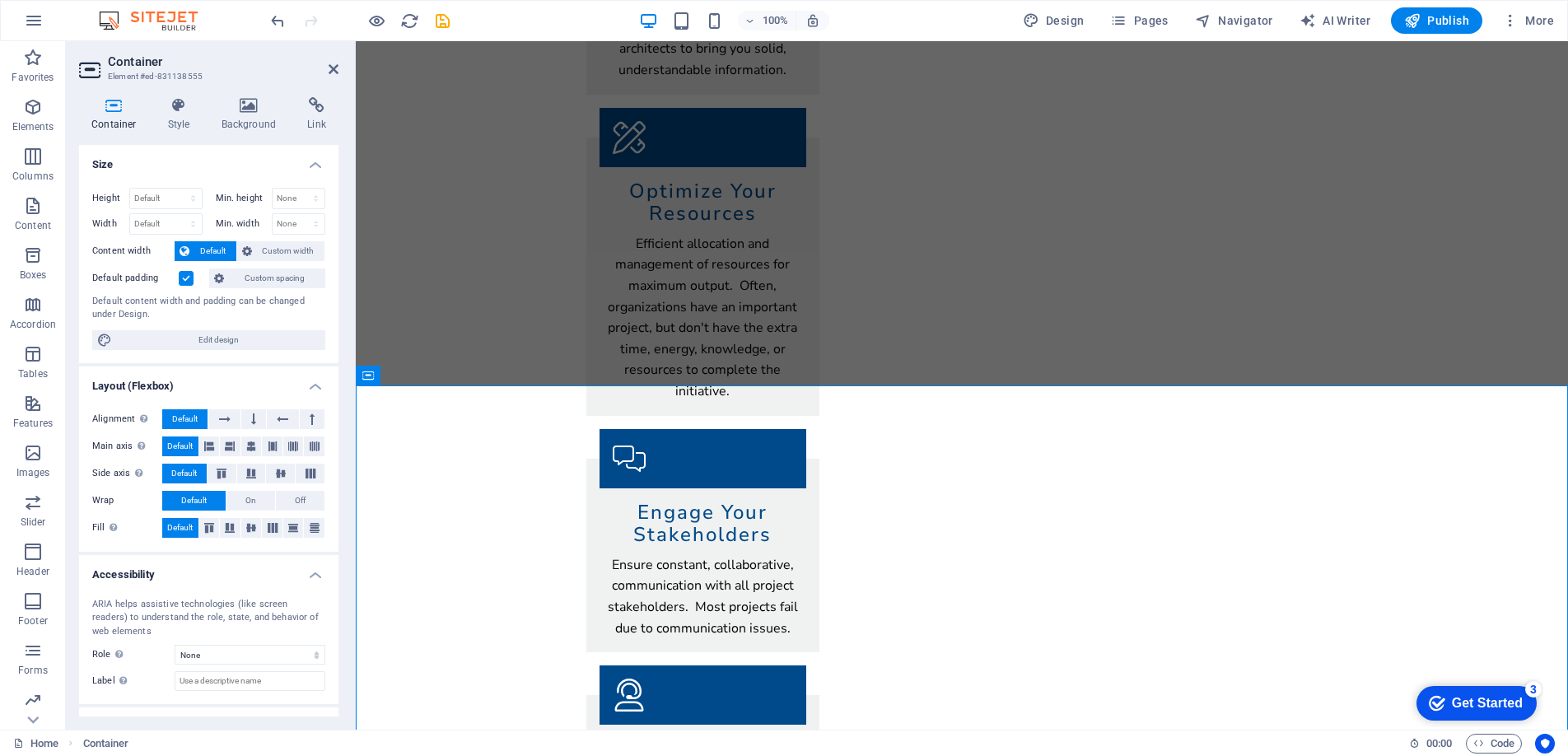
click at [186, 275] on label at bounding box center [186, 279] width 15 height 15
click at [0, 0] on input "Default padding" at bounding box center [0, 0] width 0 height 0
click at [247, 277] on span "Custom spacing" at bounding box center [274, 278] width 92 height 20
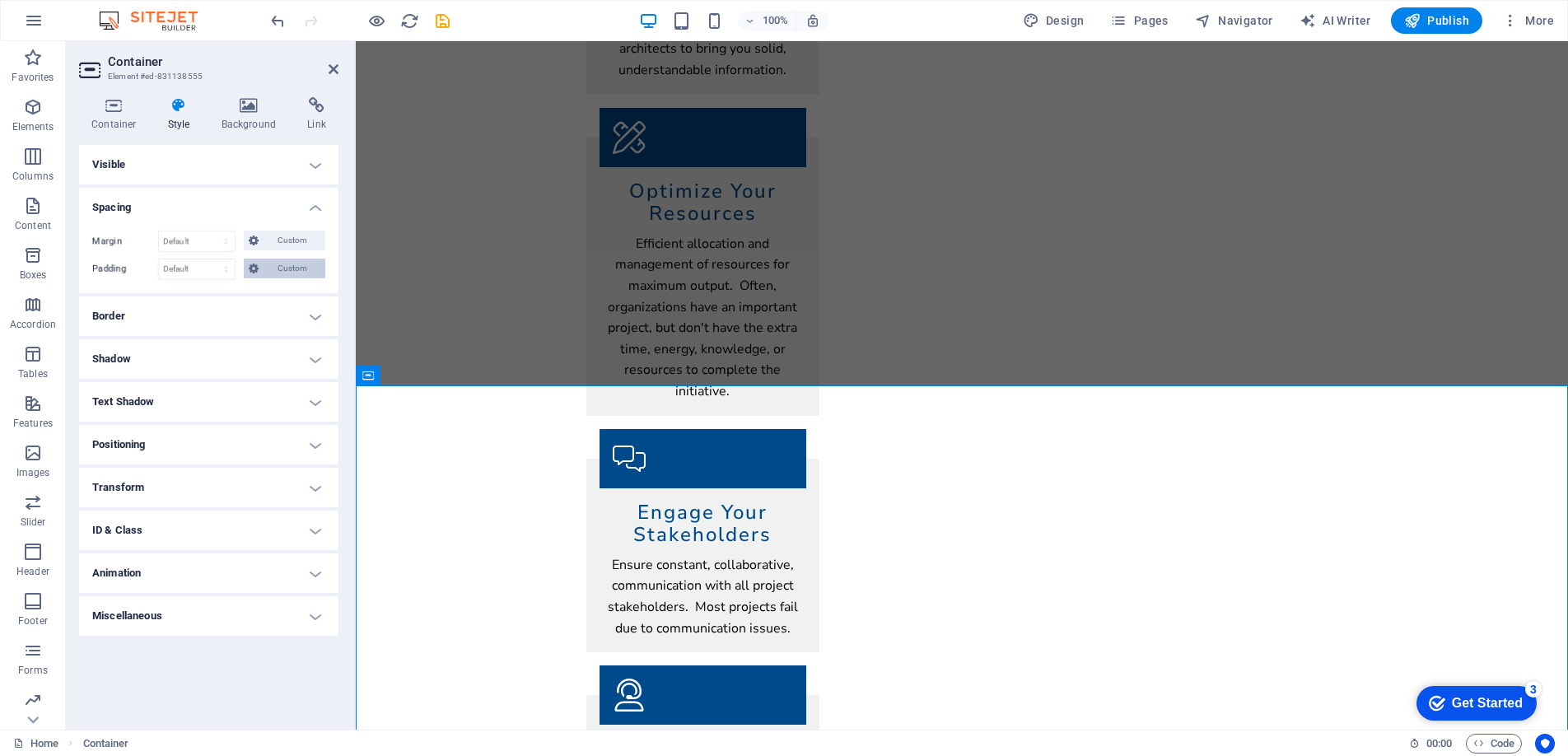
click at [270, 270] on span "Custom" at bounding box center [292, 268] width 57 height 20
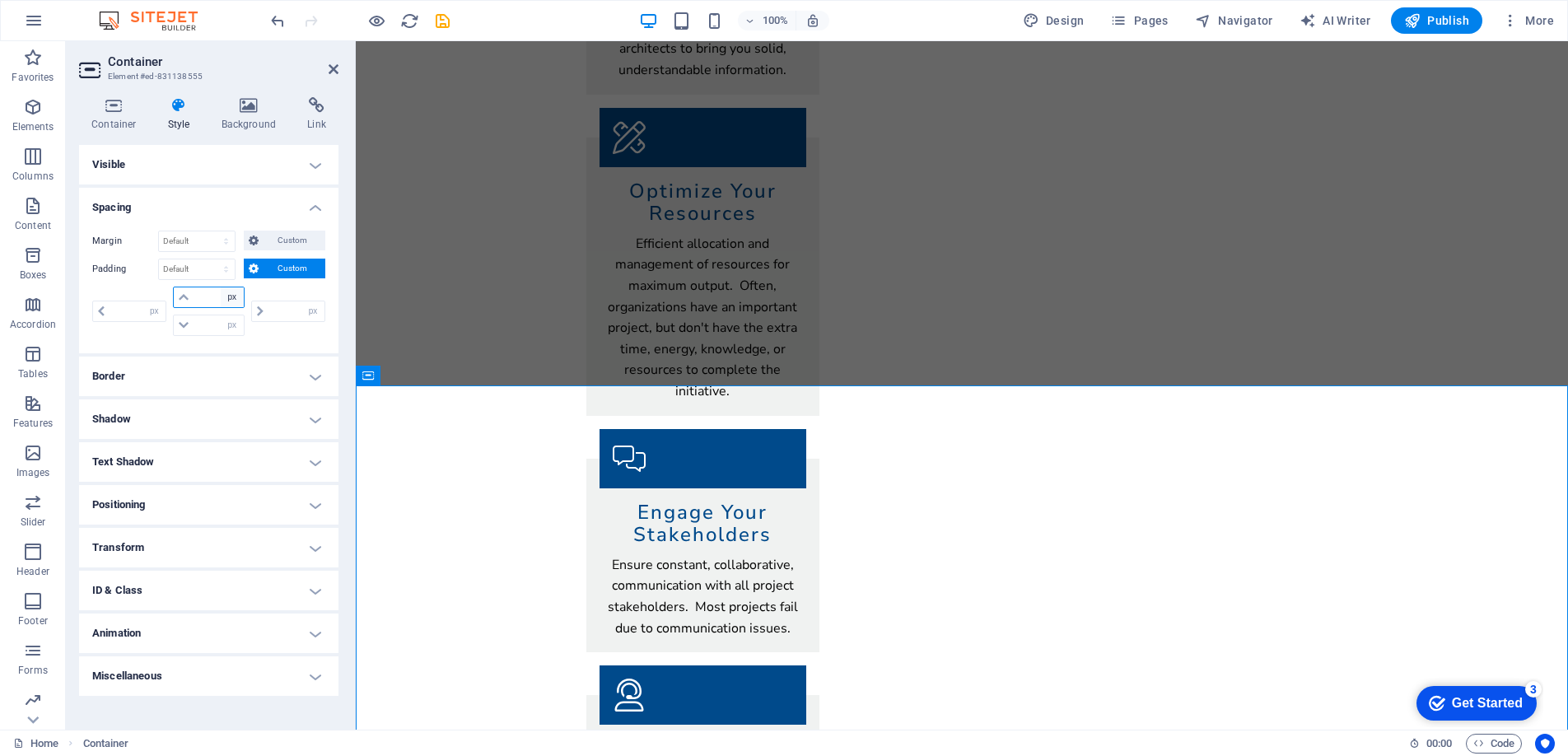
click at [230, 294] on select "px rem % vh vw" at bounding box center [232, 297] width 23 height 20
select select "rem"
click at [221, 287] on select "px rem % vh vw" at bounding box center [232, 297] width 23 height 20
type input "0"
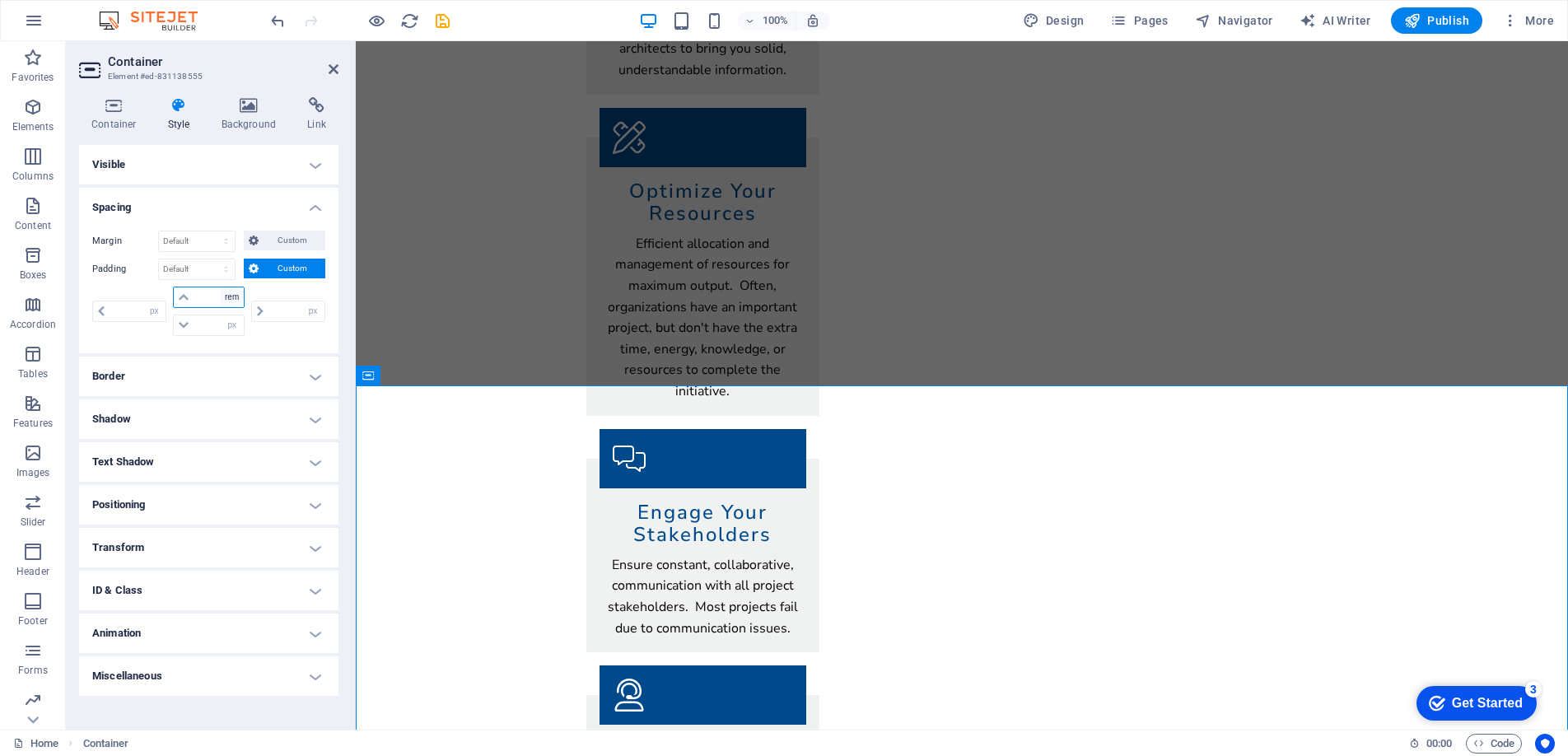
type input "0"
type input "1"
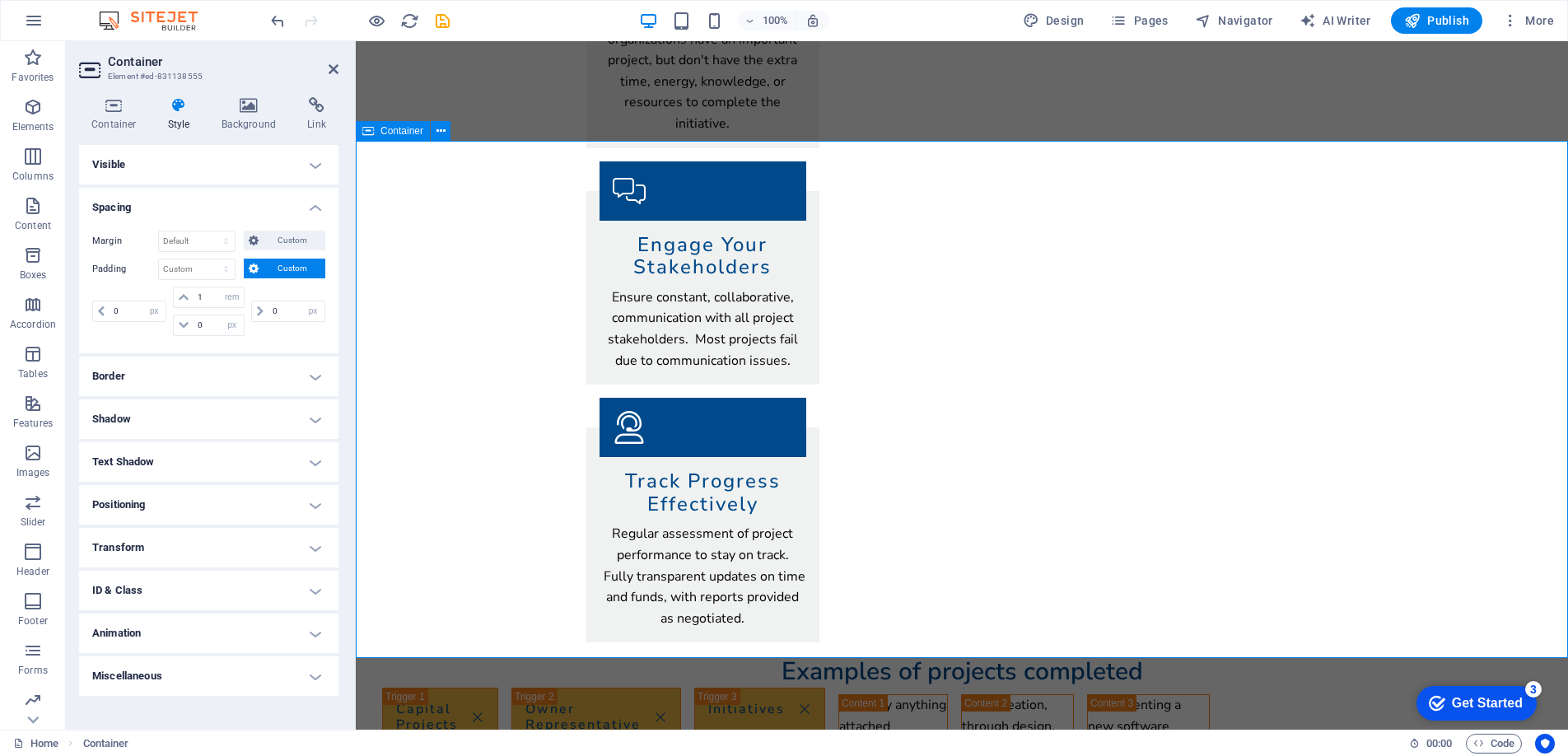
scroll to position [1683, 0]
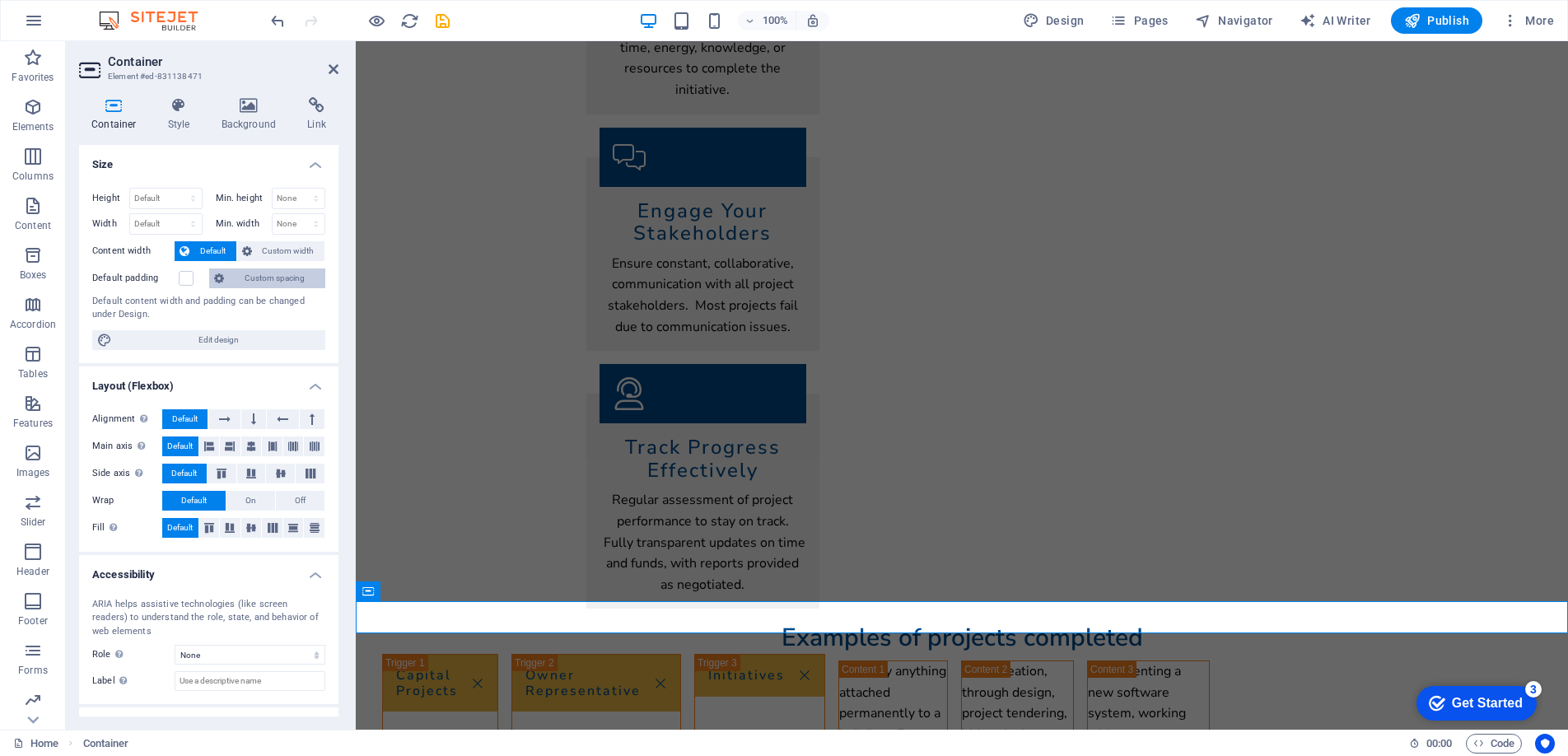
click at [233, 272] on button "Custom spacing" at bounding box center [266, 278] width 116 height 20
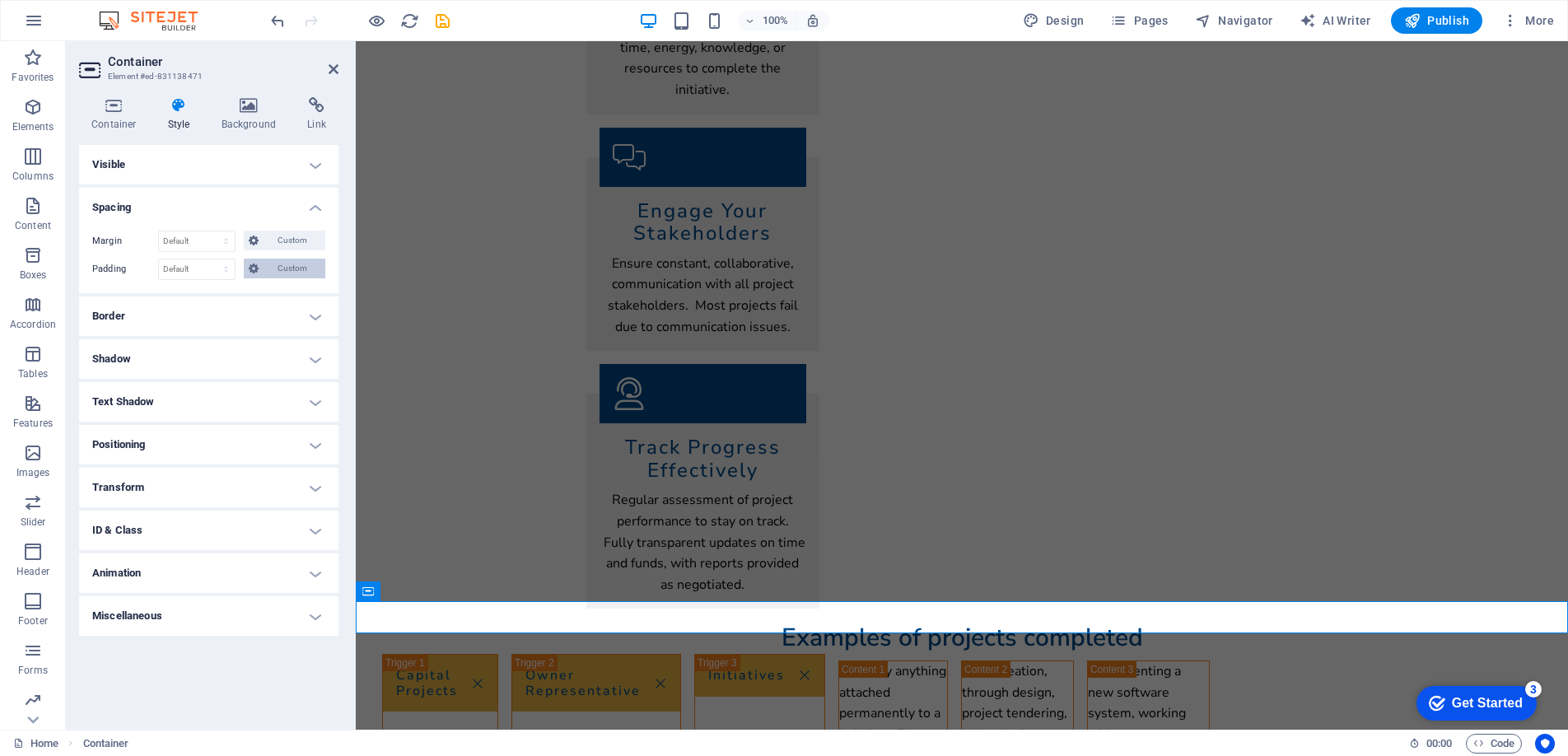
click at [278, 260] on span "Custom" at bounding box center [292, 268] width 57 height 20
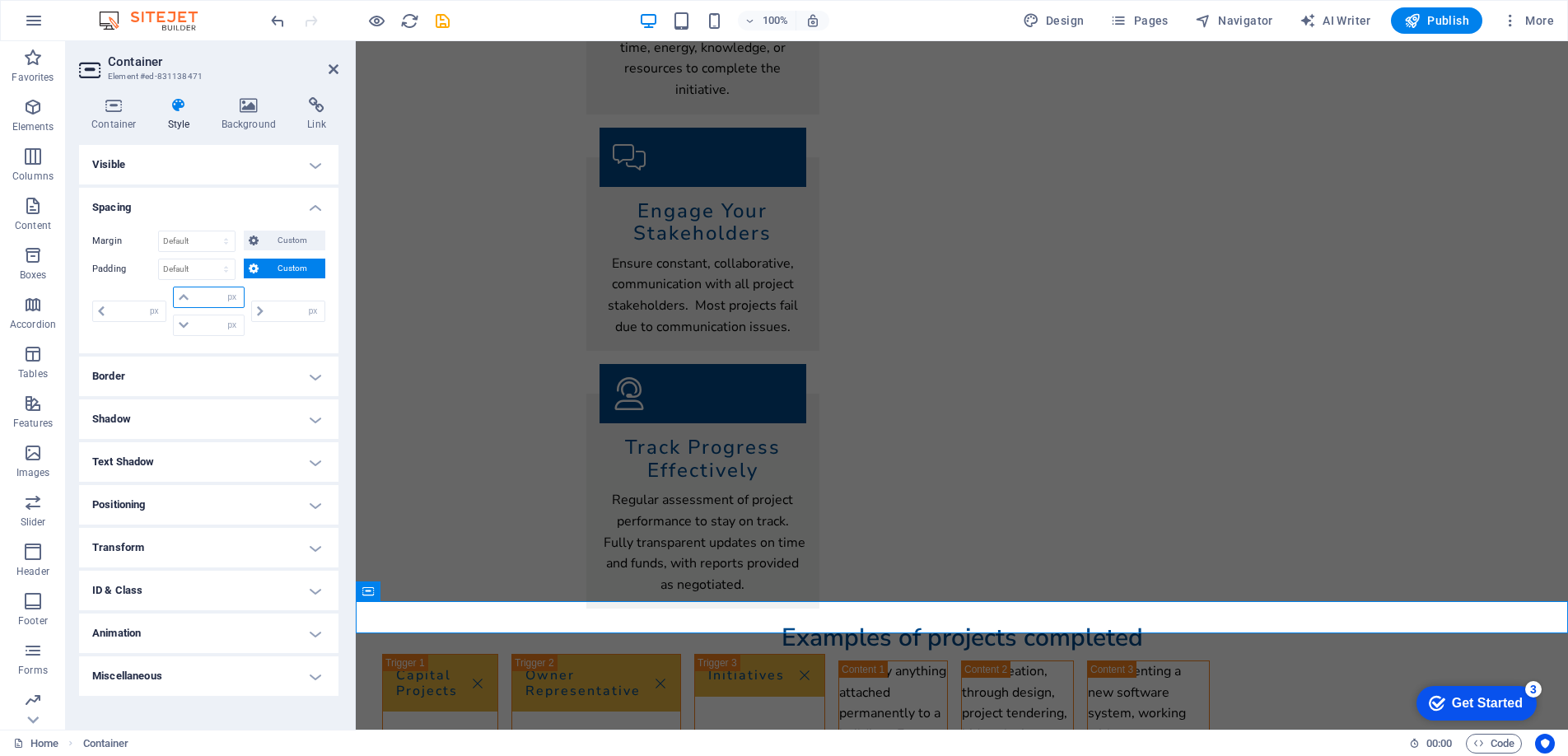
click at [201, 299] on input "number" at bounding box center [218, 297] width 49 height 20
click at [233, 300] on select "px rem % vh vw" at bounding box center [232, 297] width 23 height 20
select select "rem"
click at [221, 287] on select "px rem % vh vw" at bounding box center [232, 297] width 23 height 20
type input "0"
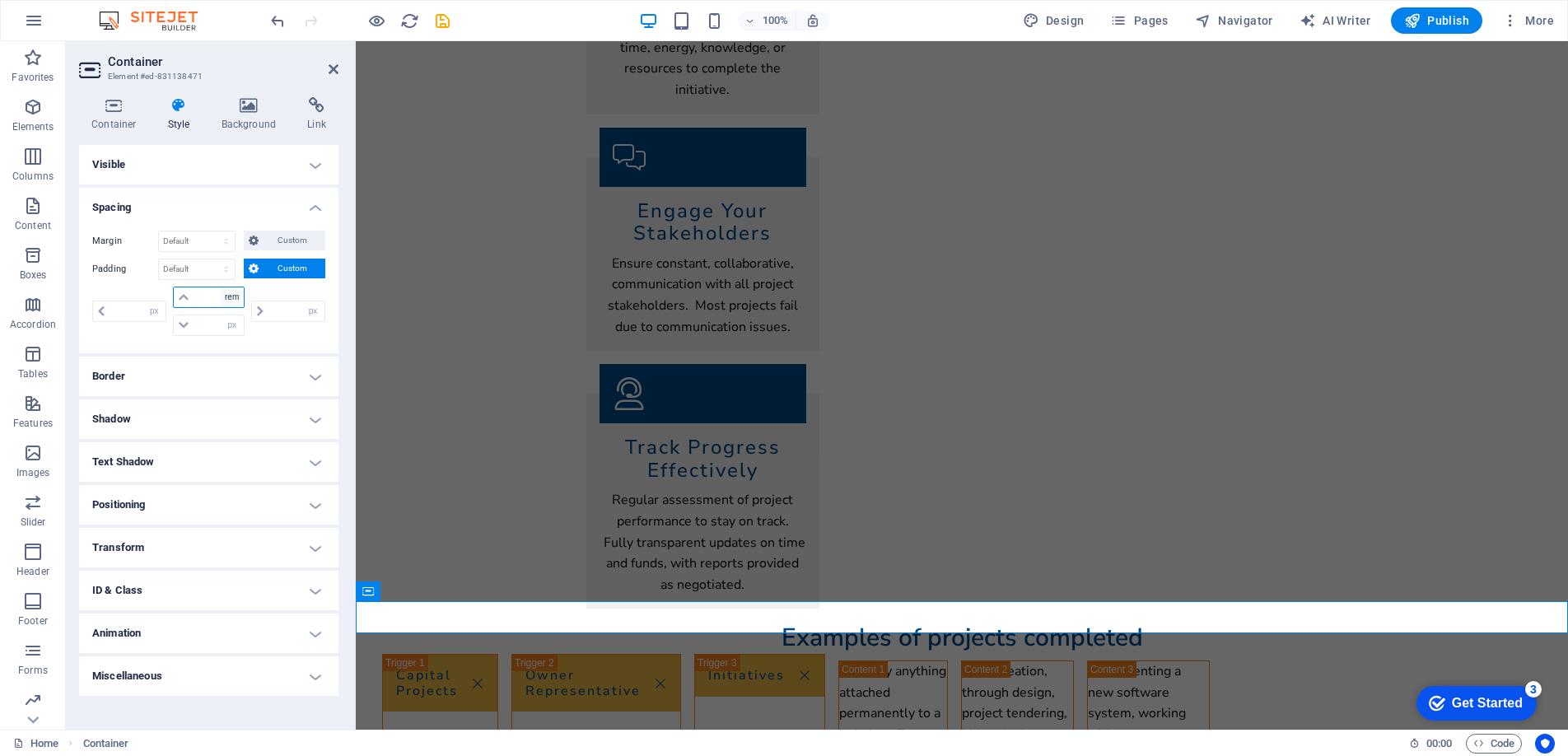
type input "0"
type input "1"
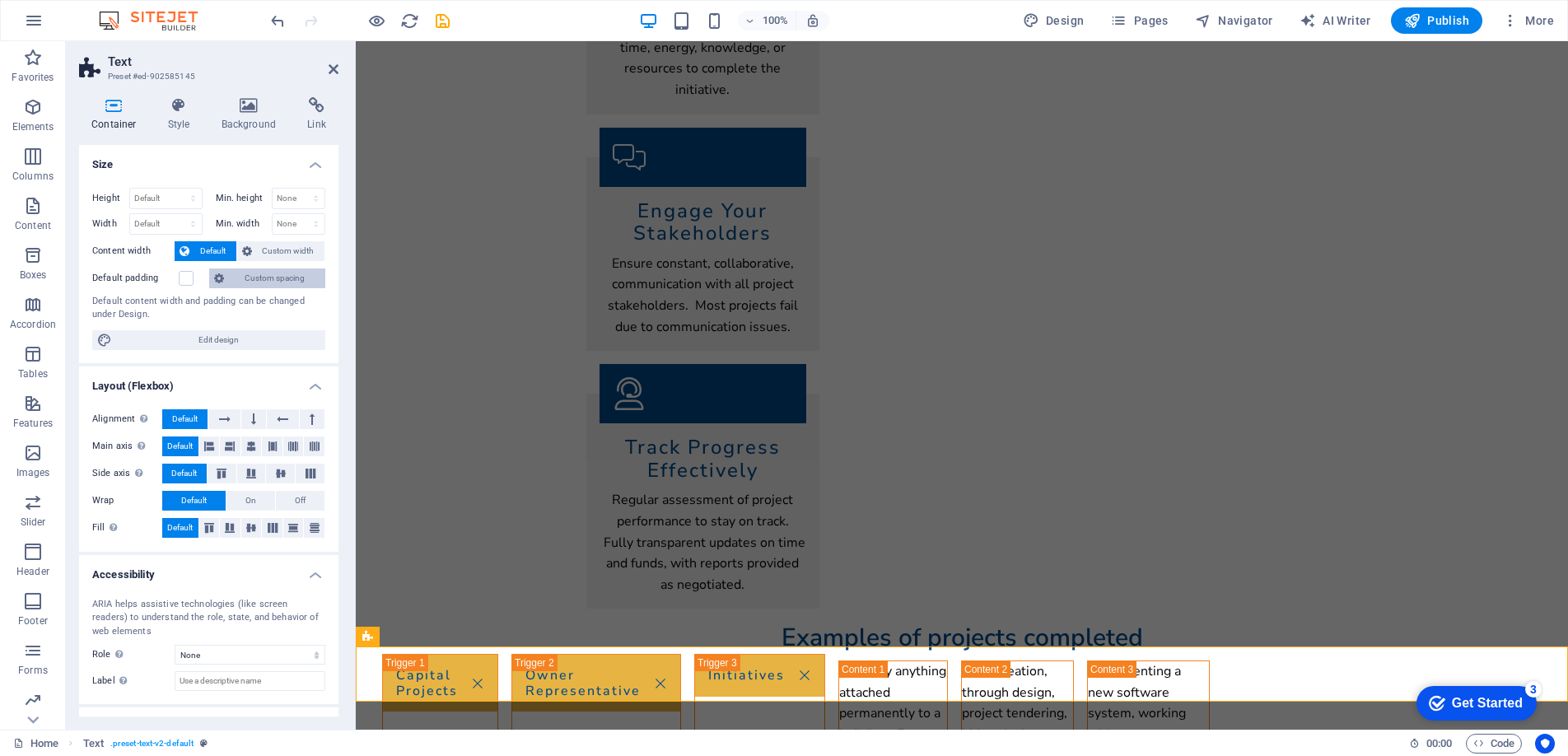
click at [241, 277] on span "Custom spacing" at bounding box center [274, 278] width 92 height 20
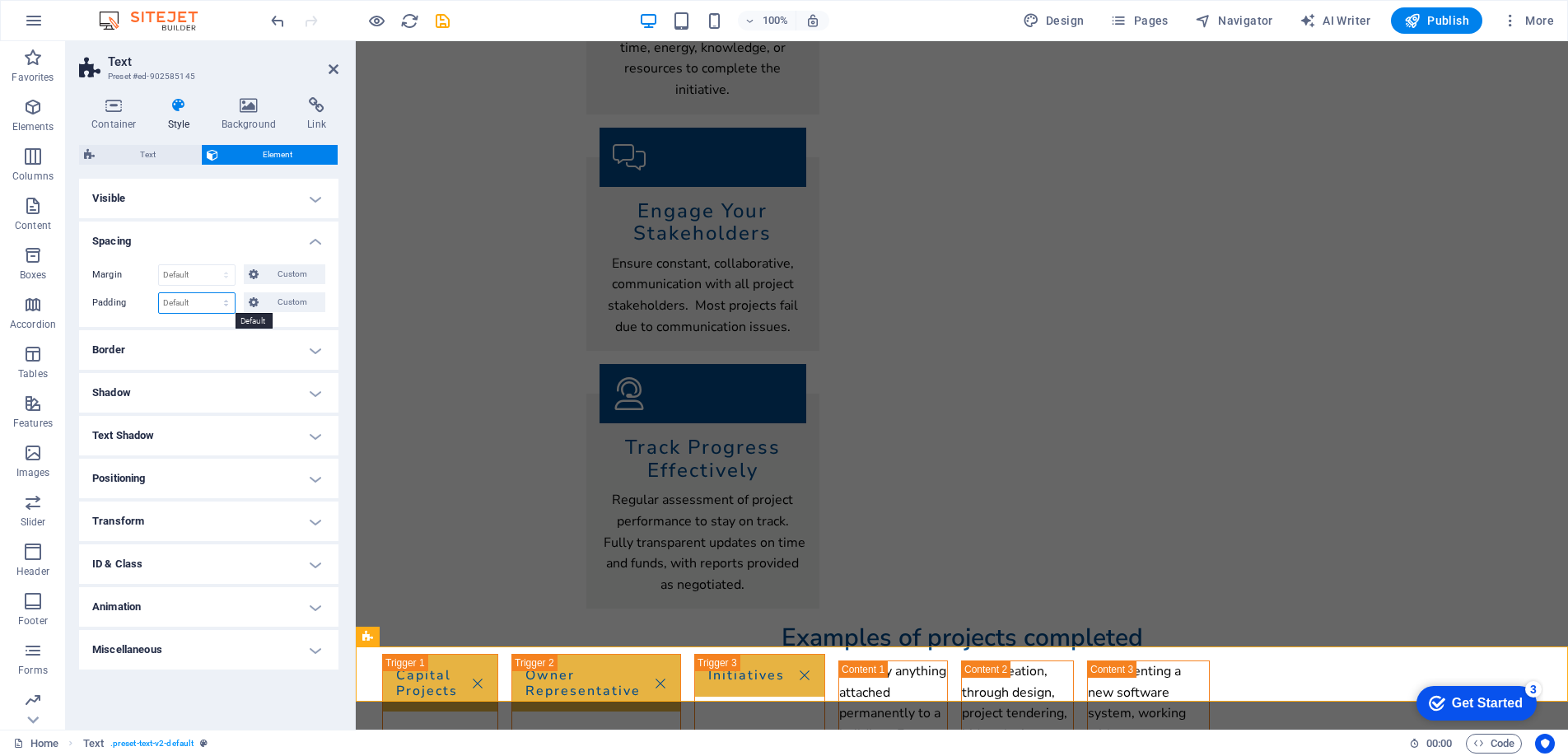
click at [212, 301] on select "Default px rem % vh vw Custom" at bounding box center [196, 302] width 76 height 20
select select "rem"
click at [212, 293] on select "Default px rem % vh vw Custom" at bounding box center [196, 302] width 76 height 20
type input "0"
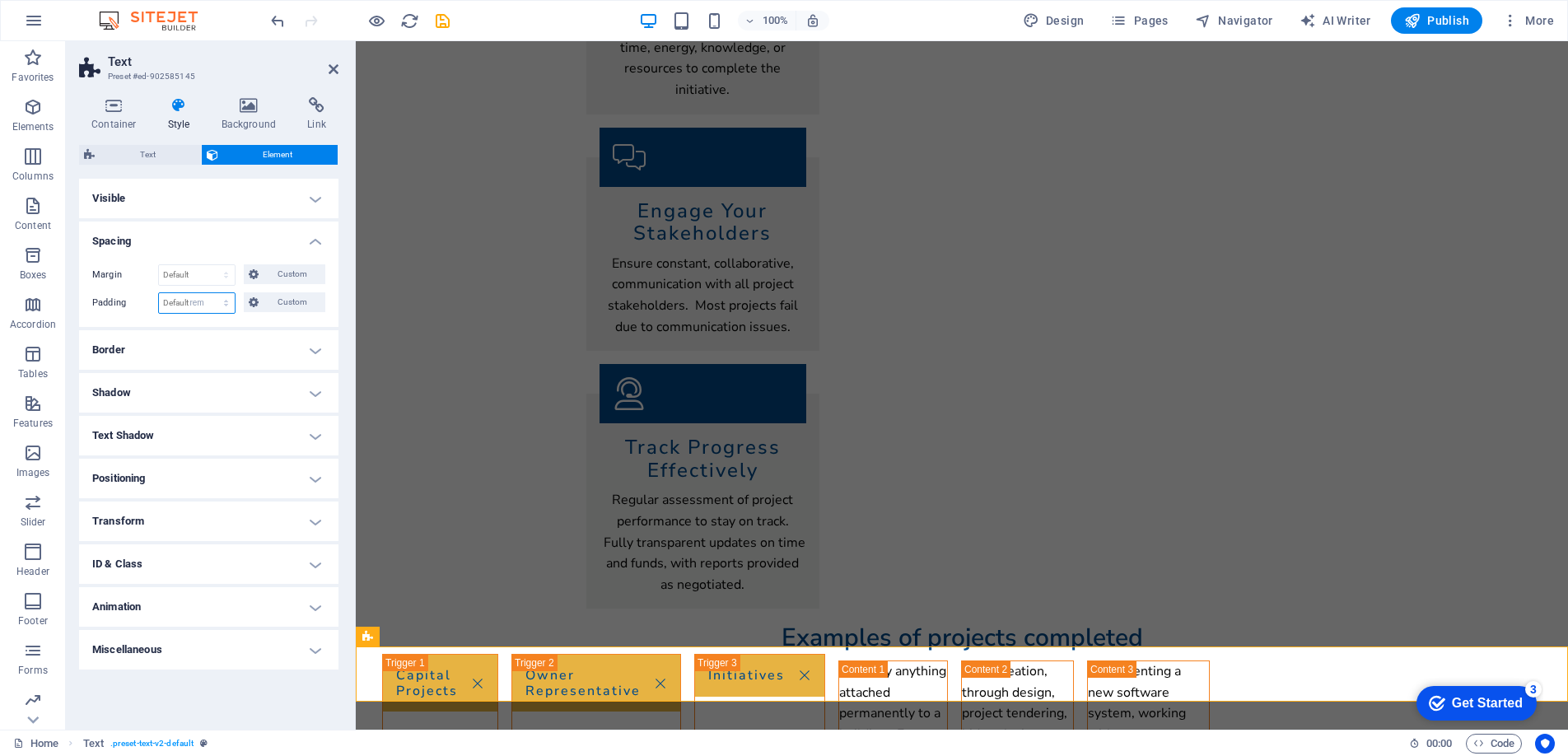
select select "rem"
type input "0"
select select "rem"
type input "0"
select select "rem"
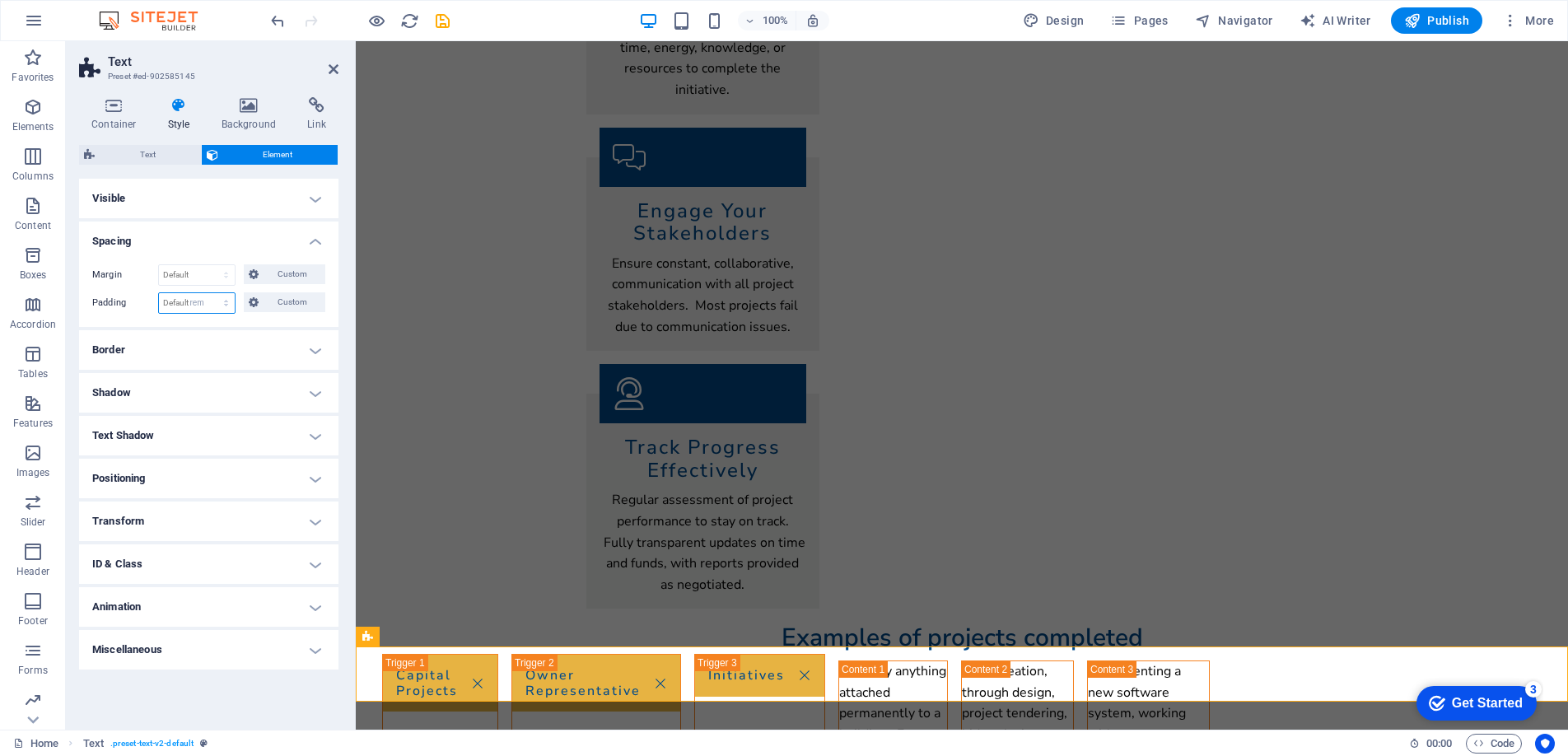
type input "0"
select select "rem"
click at [259, 302] on button "Custom" at bounding box center [284, 301] width 81 height 20
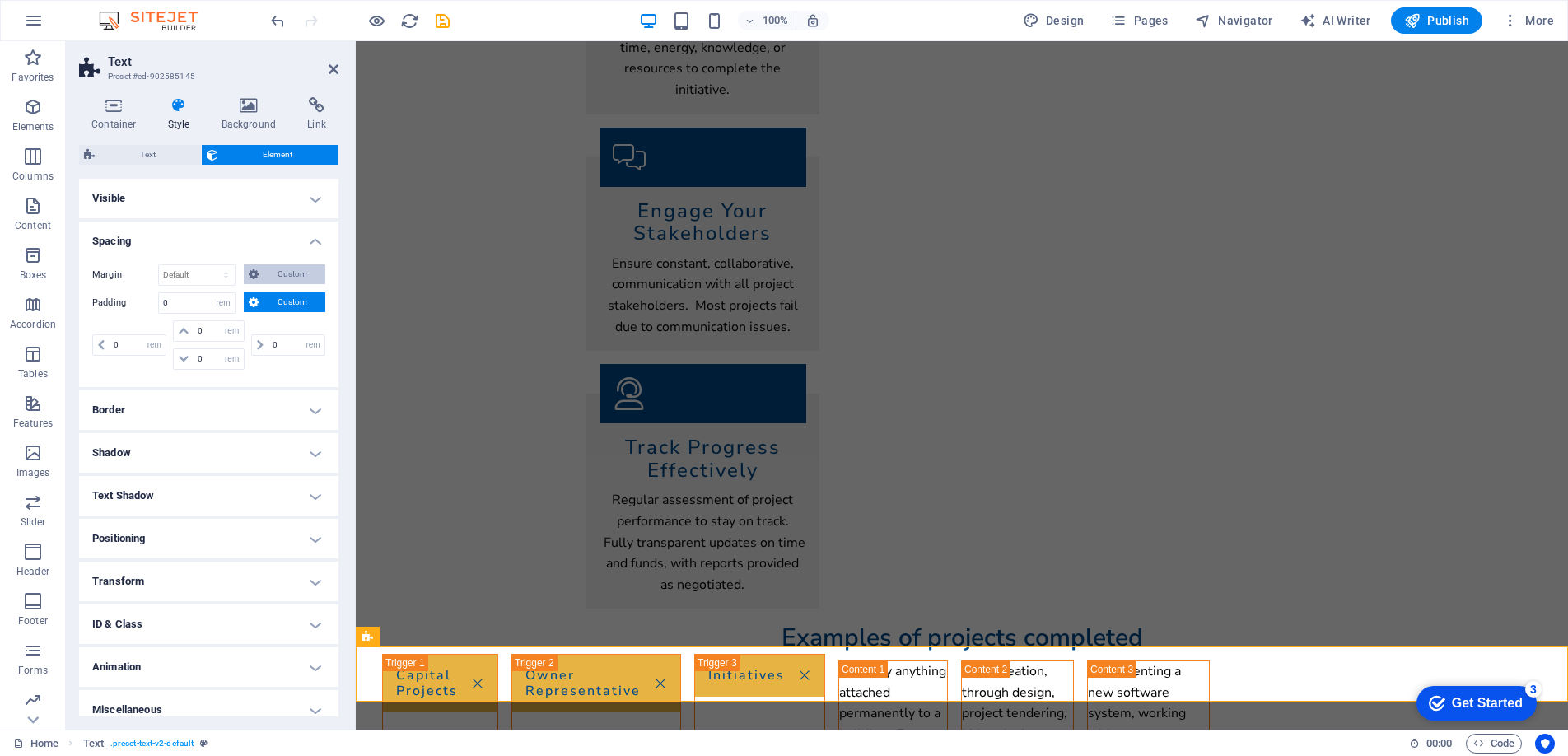
click at [275, 272] on span "Custom" at bounding box center [292, 274] width 57 height 20
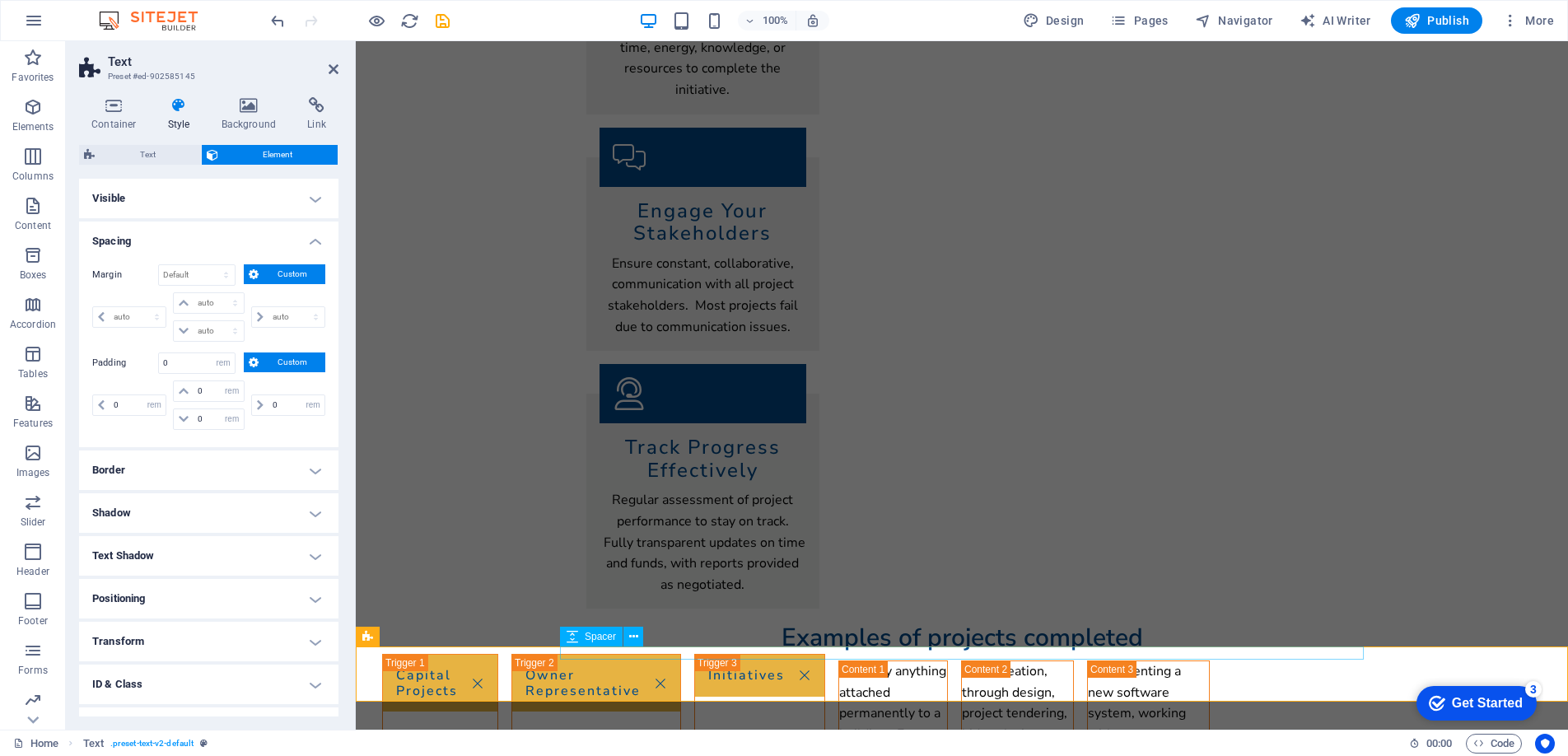
click at [594, 637] on span "Spacer" at bounding box center [600, 637] width 31 height 9
select select "rem"
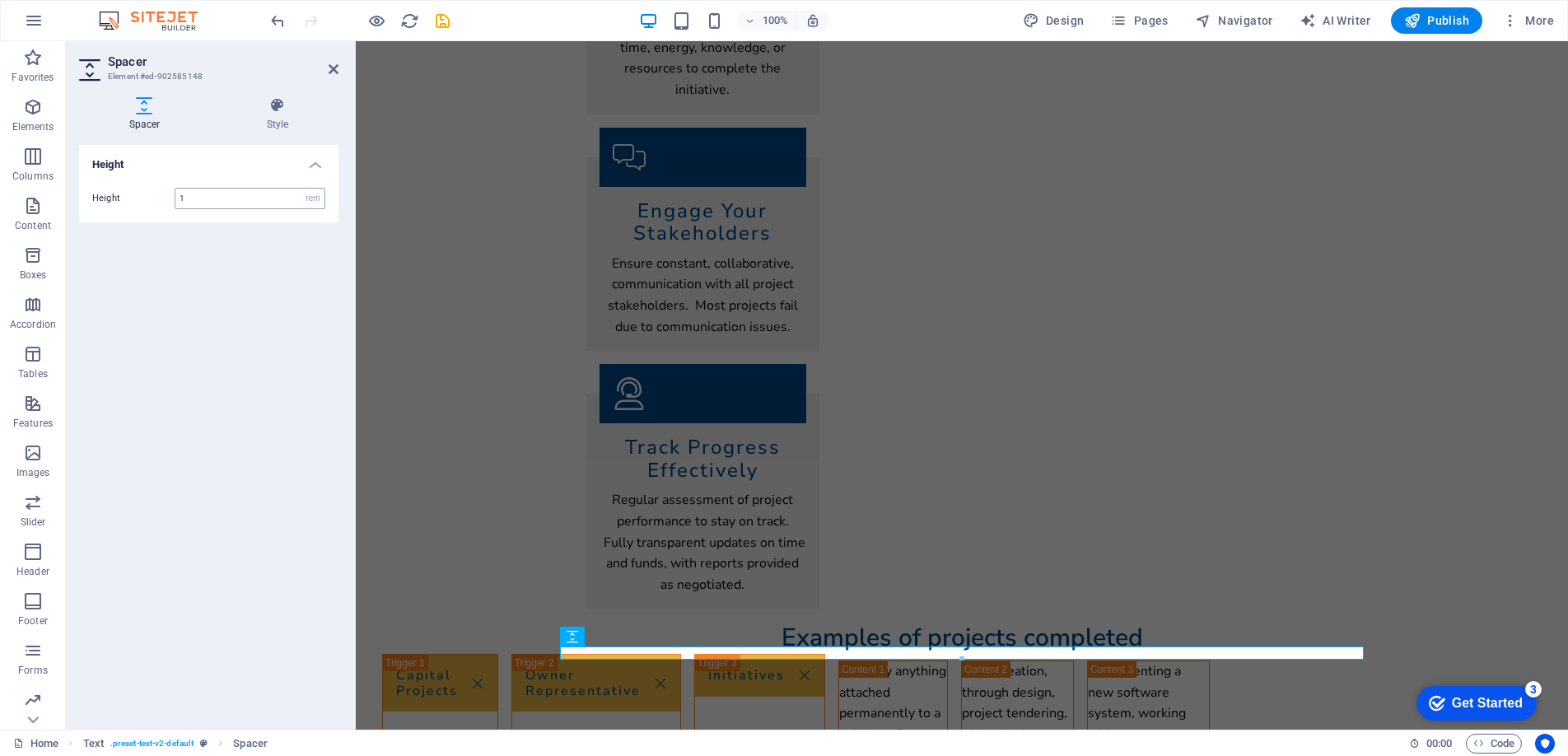
click at [225, 196] on input "1" at bounding box center [250, 198] width 149 height 20
type input "1"
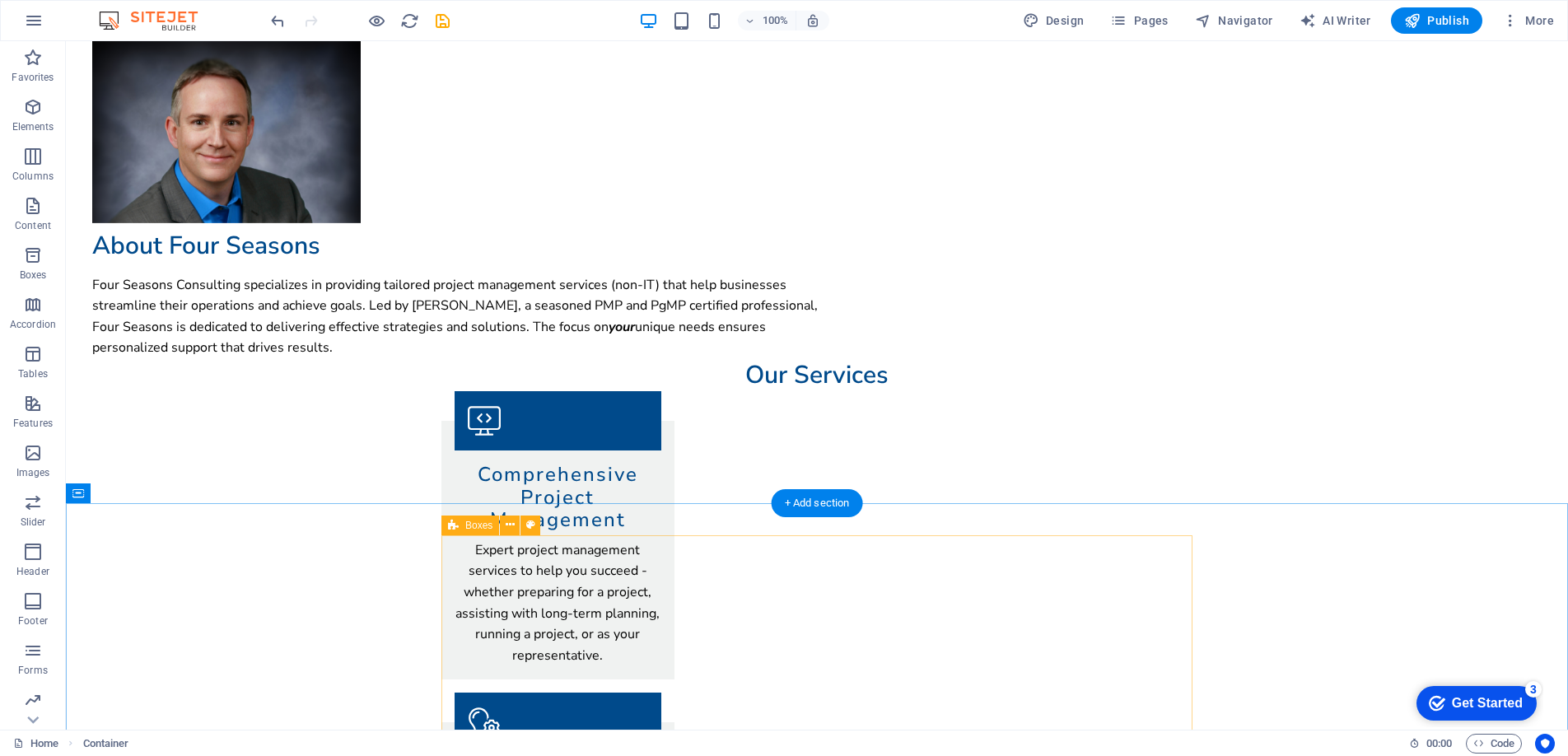
scroll to position [0, 0]
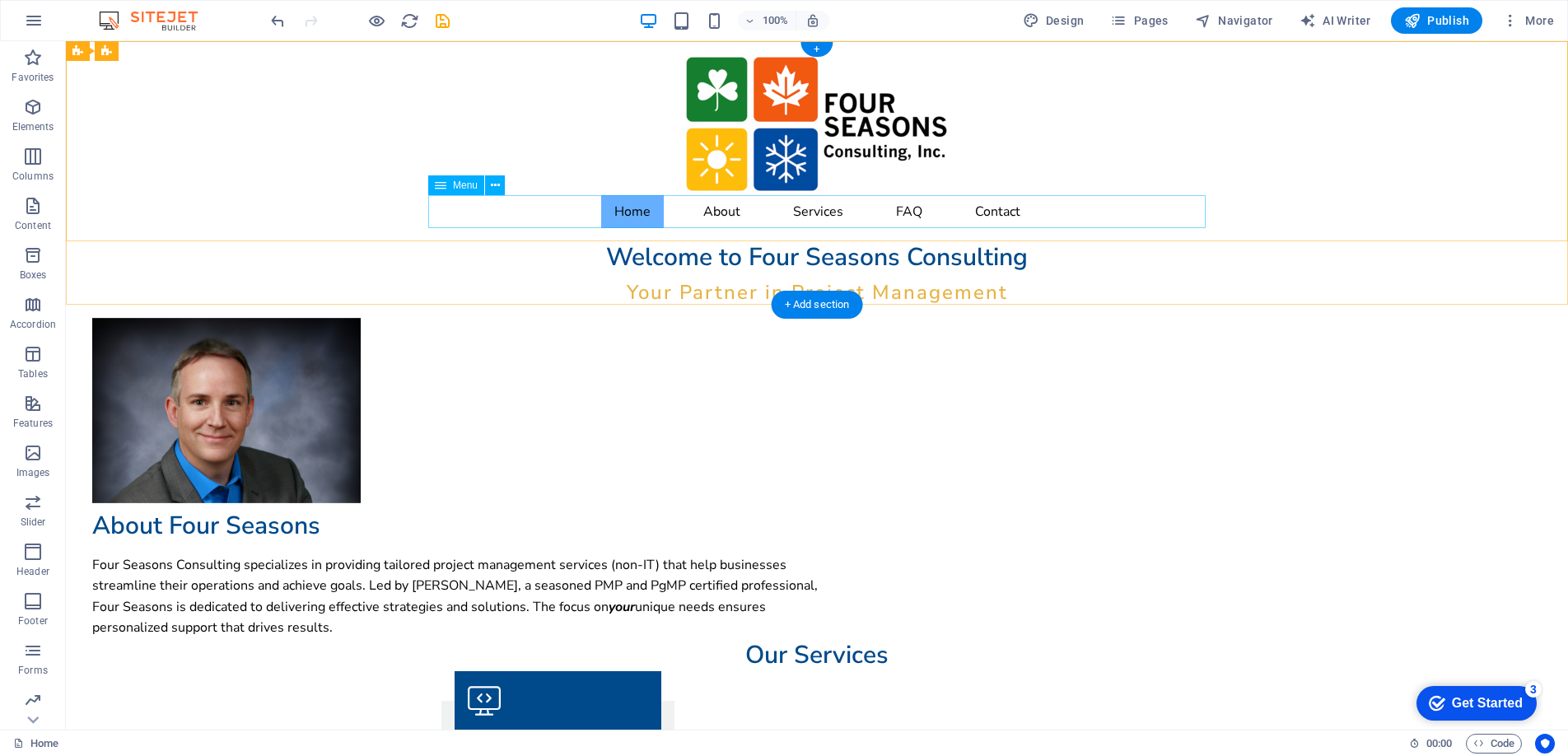
click at [989, 215] on nav "Home About Services FAQ Contact" at bounding box center [816, 212] width 777 height 33
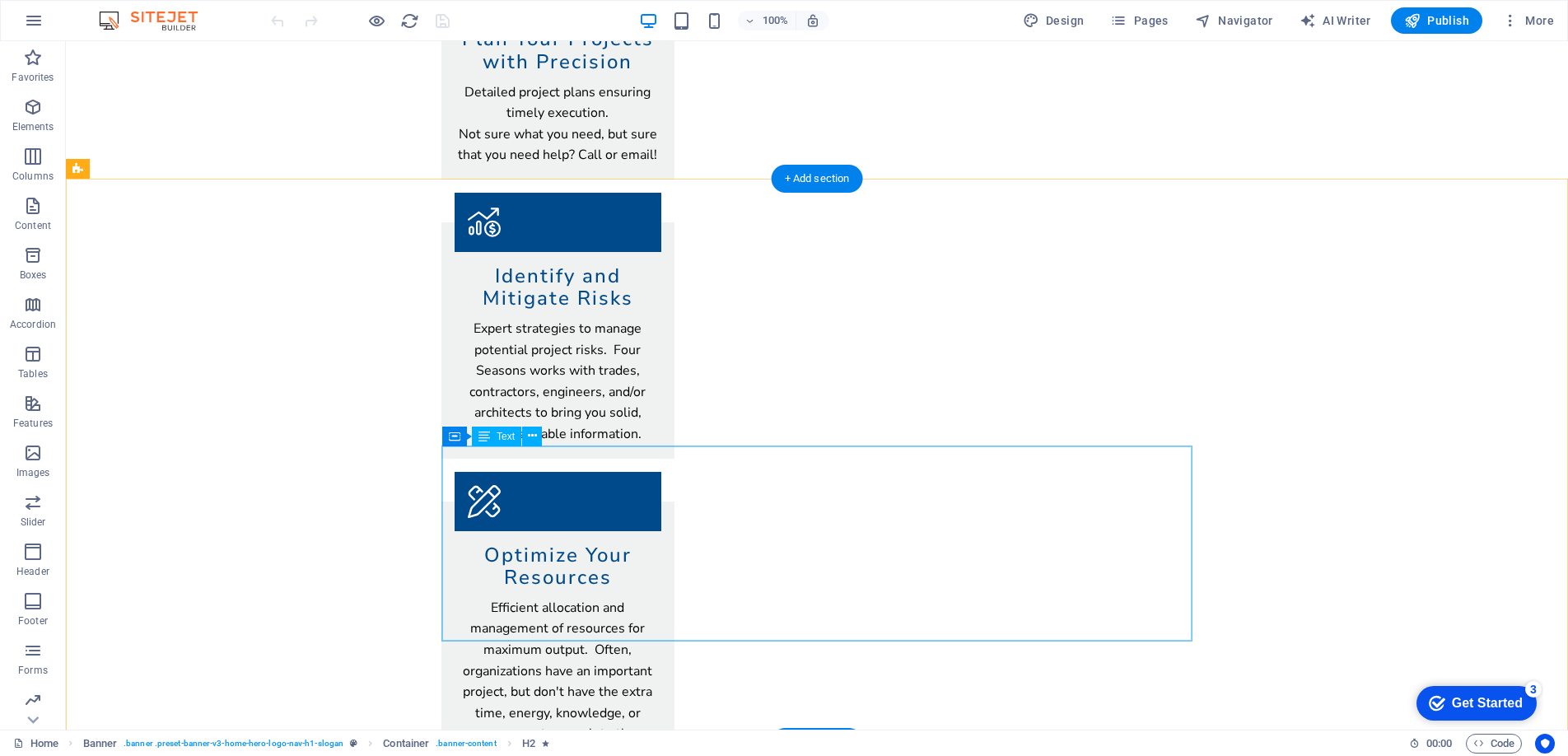
scroll to position [1025, 0]
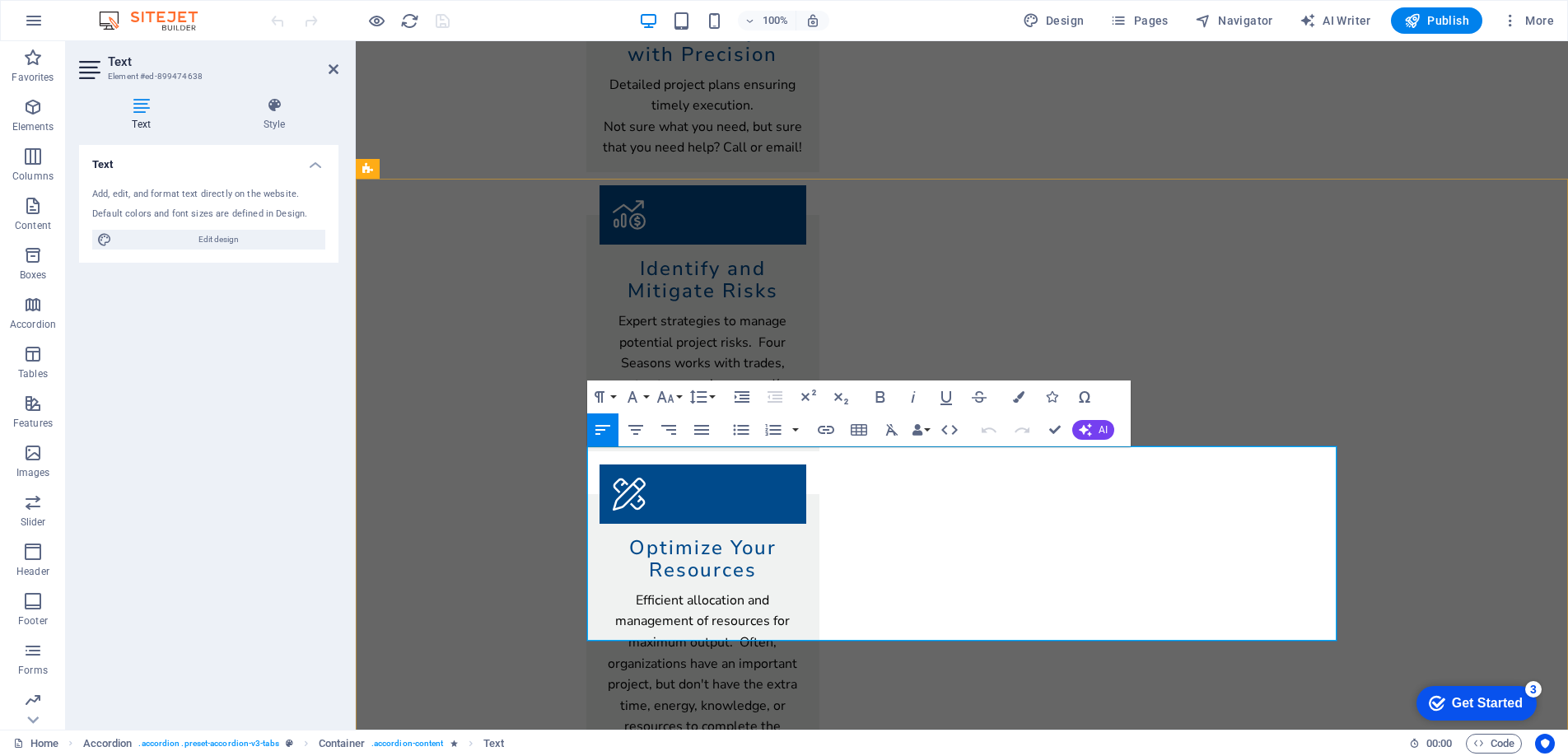
drag, startPoint x: 810, startPoint y: 590, endPoint x: 752, endPoint y: 588, distance: 58.0
drag, startPoint x: 680, startPoint y: 634, endPoint x: 616, endPoint y: 614, distance: 67.1
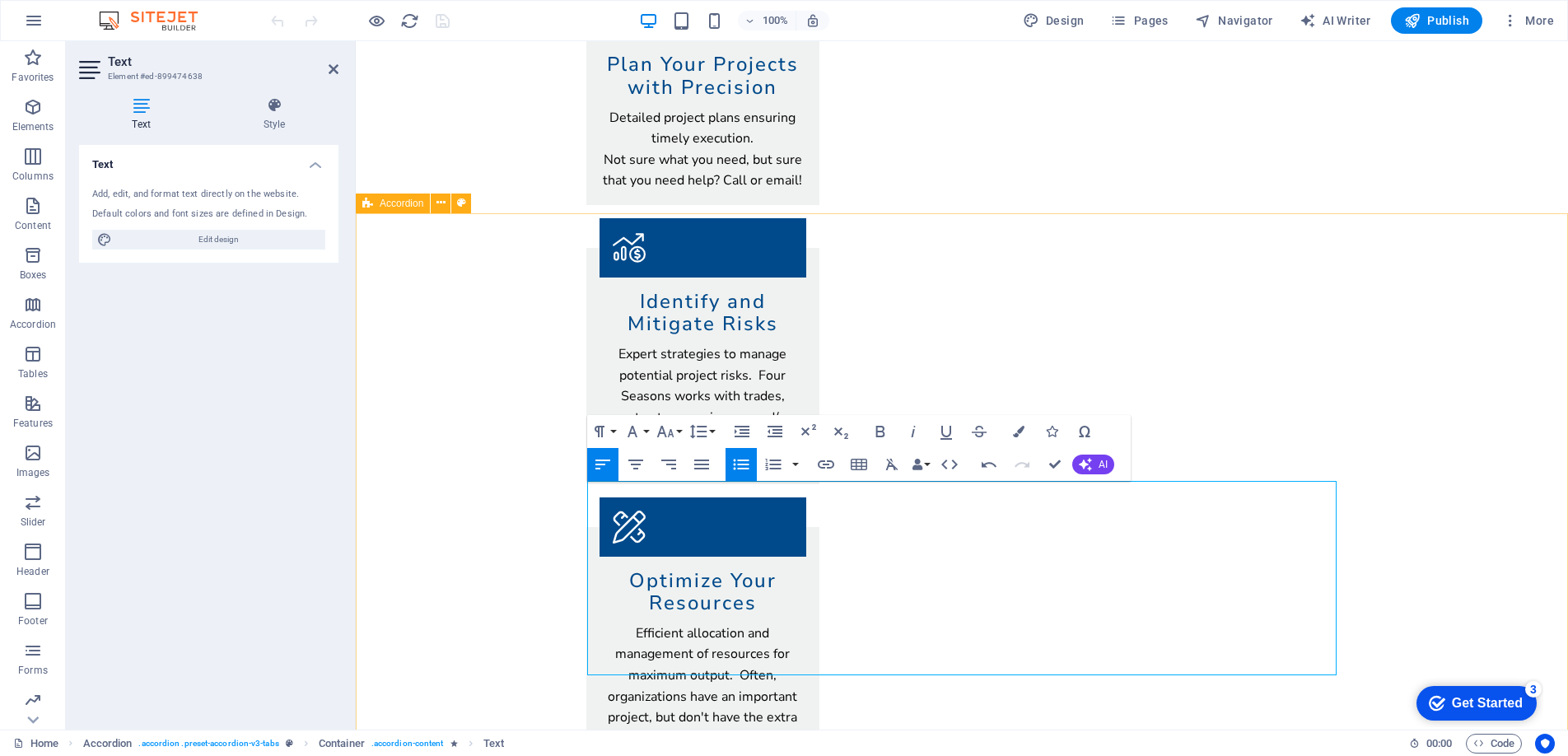
scroll to position [990, 0]
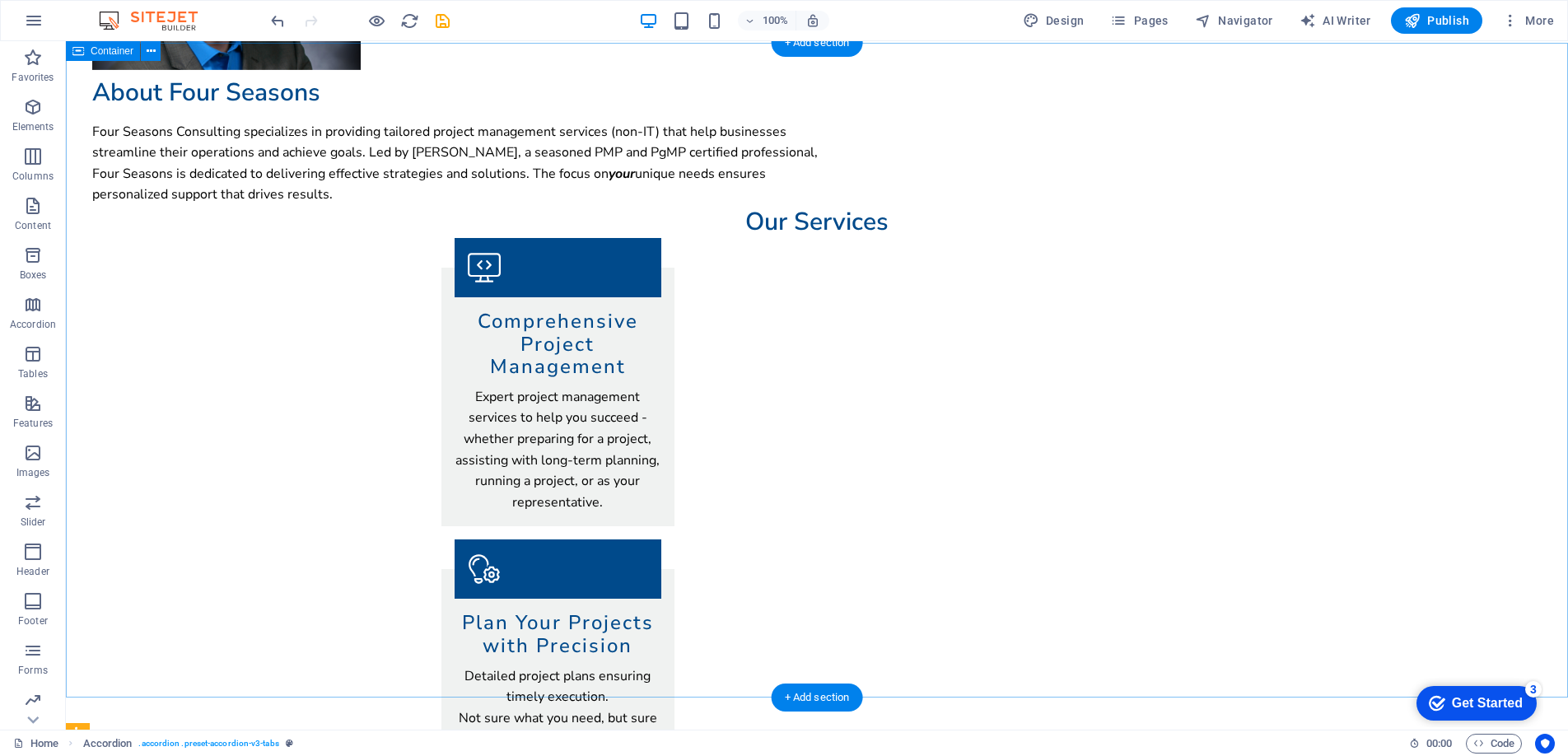
scroll to position [418, 0]
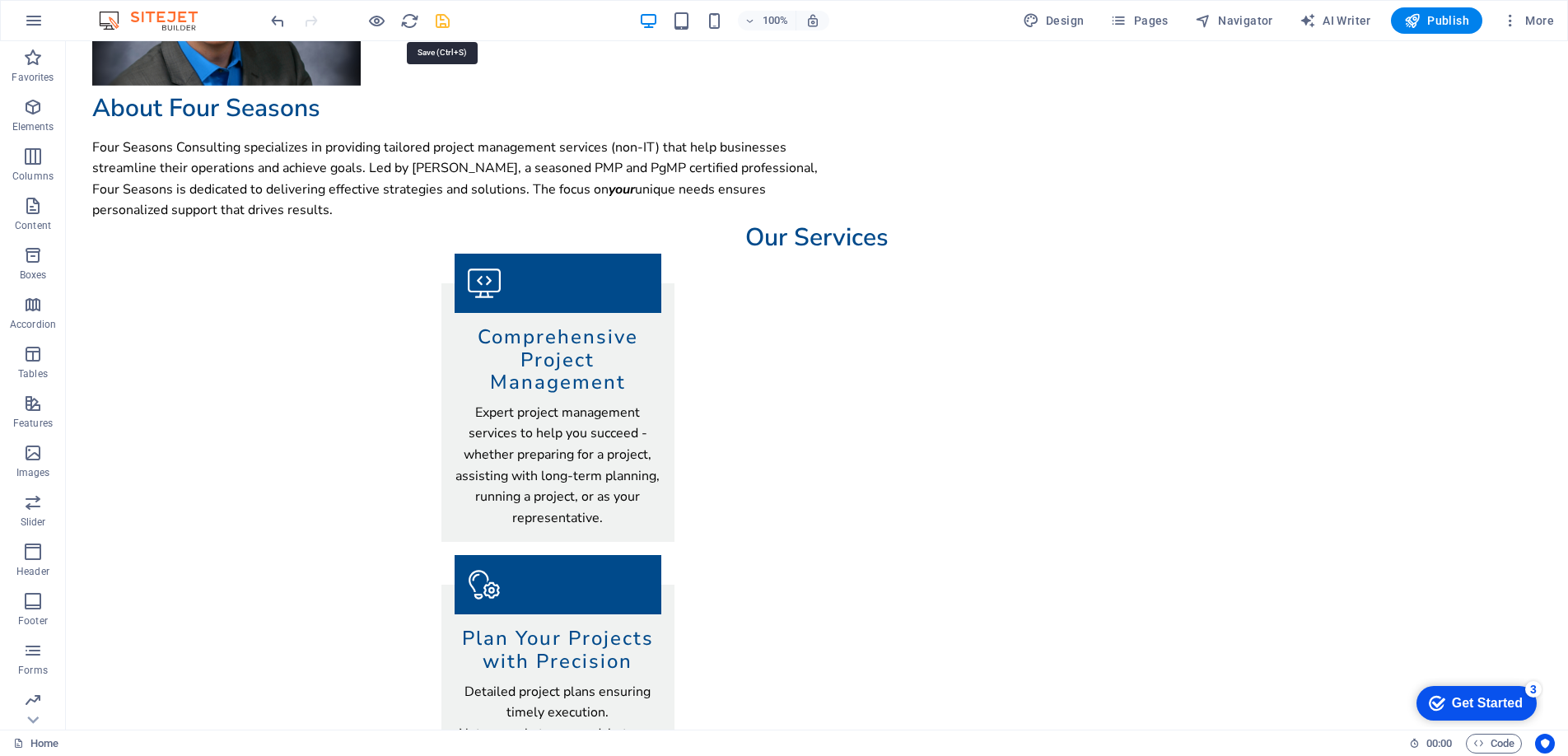
click at [447, 23] on icon "save" at bounding box center [443, 21] width 19 height 19
